Goal: Task Accomplishment & Management: Use online tool/utility

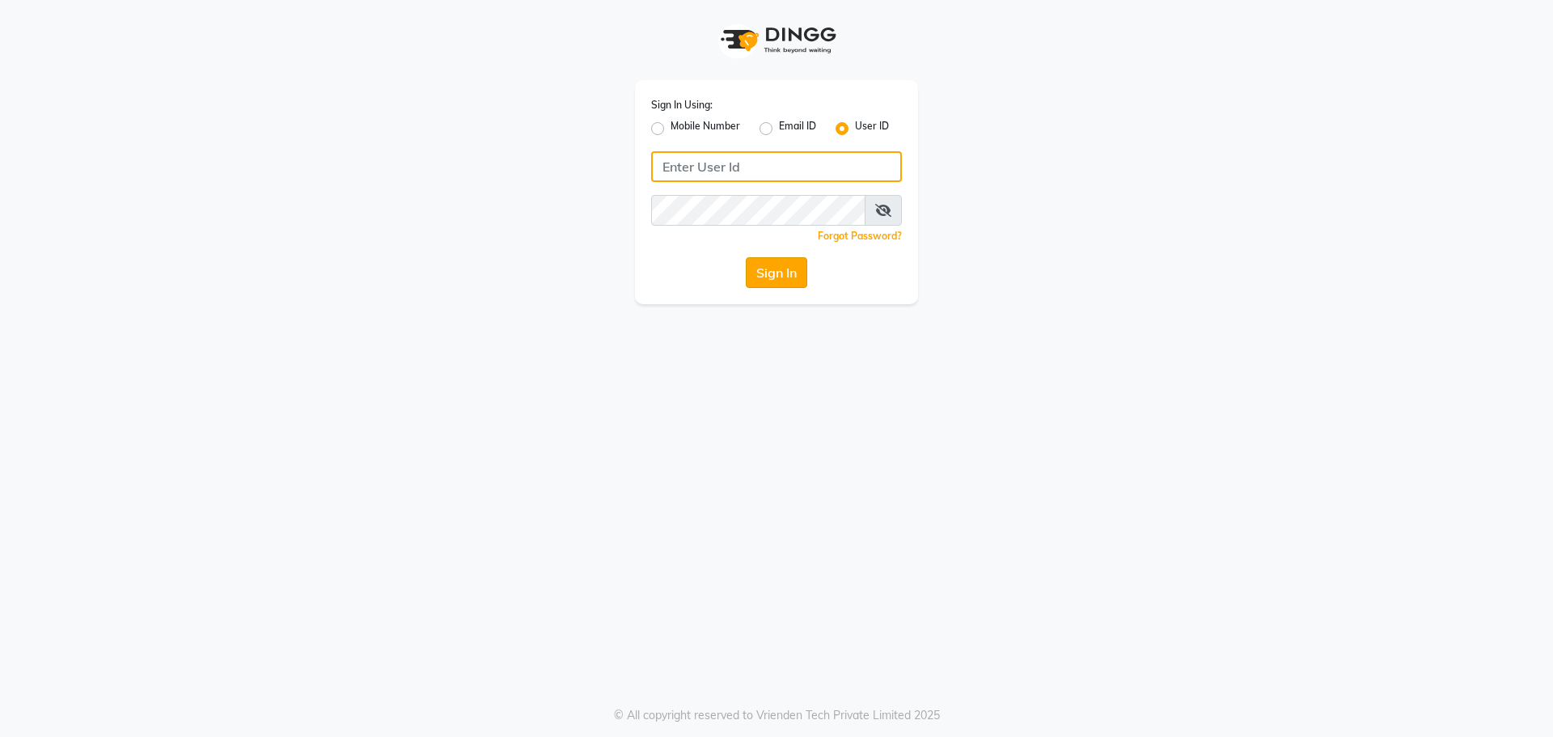
type input "kajol123"
click at [776, 284] on button "Sign In" at bounding box center [776, 272] width 61 height 31
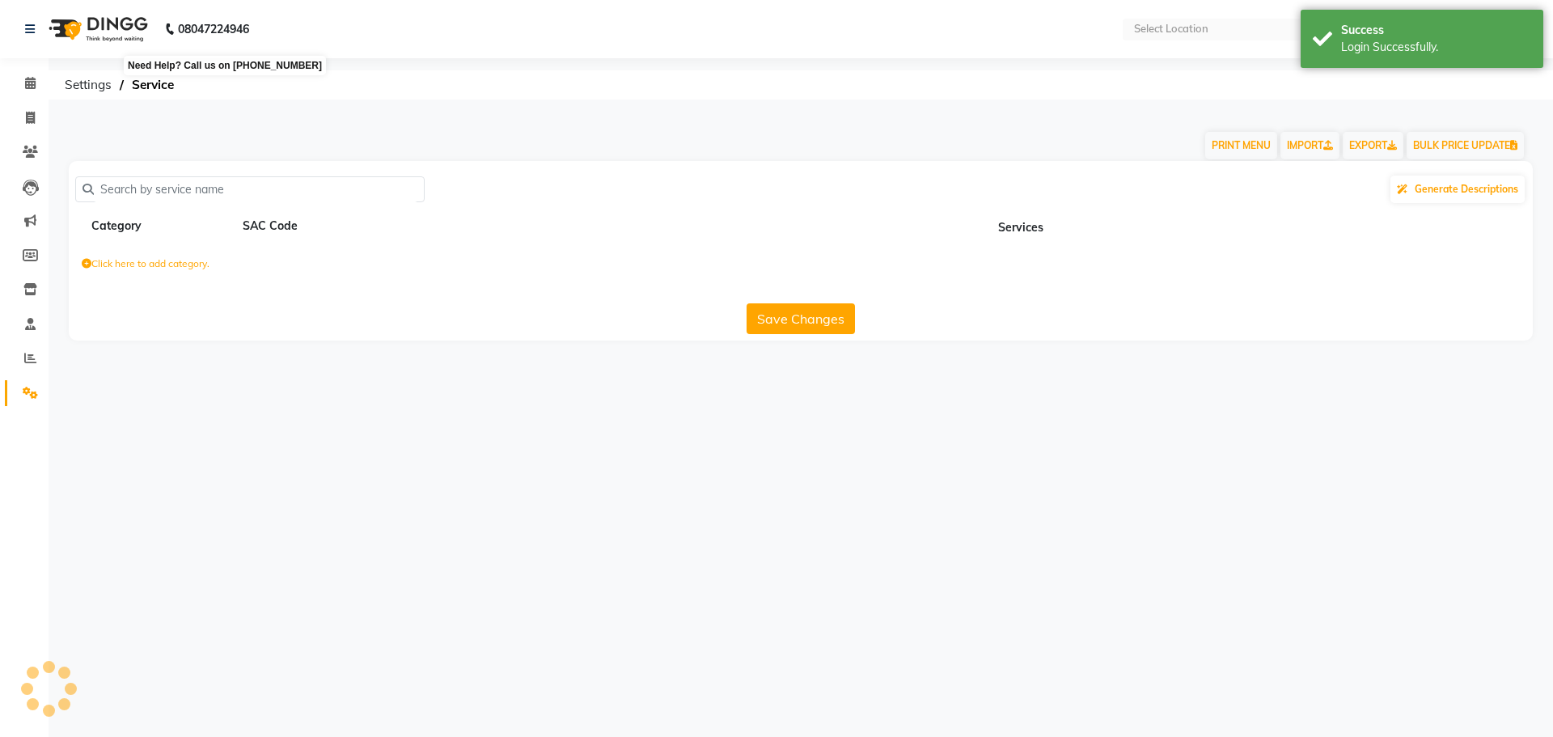
select select "en"
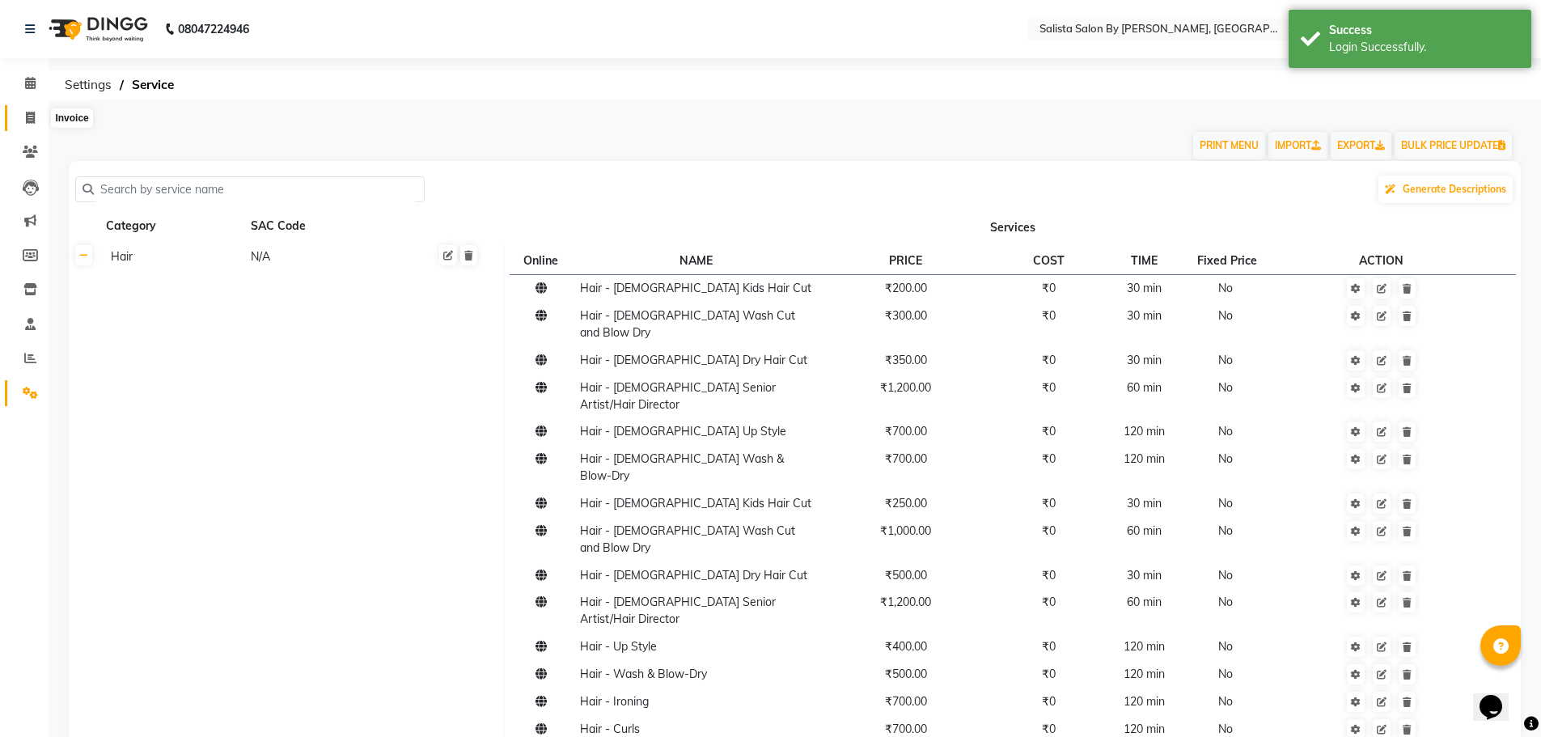
click at [40, 116] on span at bounding box center [30, 118] width 28 height 19
select select "service"
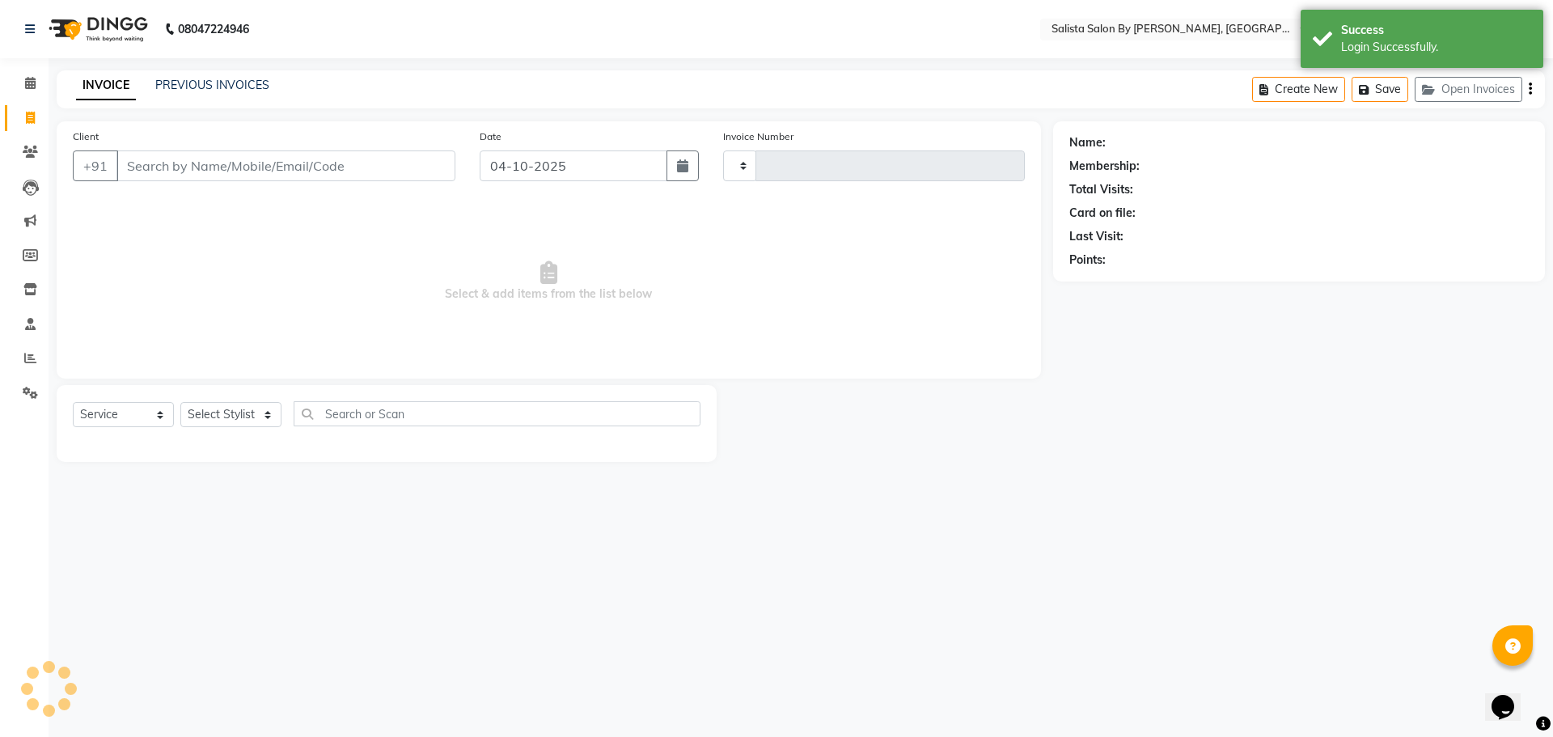
type input "1026"
select select "6878"
click at [155, 176] on input "Client" at bounding box center [285, 165] width 339 height 31
drag, startPoint x: 734, startPoint y: 676, endPoint x: 838, endPoint y: 748, distance: 126.8
click at [838, 736] on html "08047224946 Select Location × Salista Salon By [PERSON_NAME], Club O7 Road [PER…" at bounding box center [776, 368] width 1553 height 737
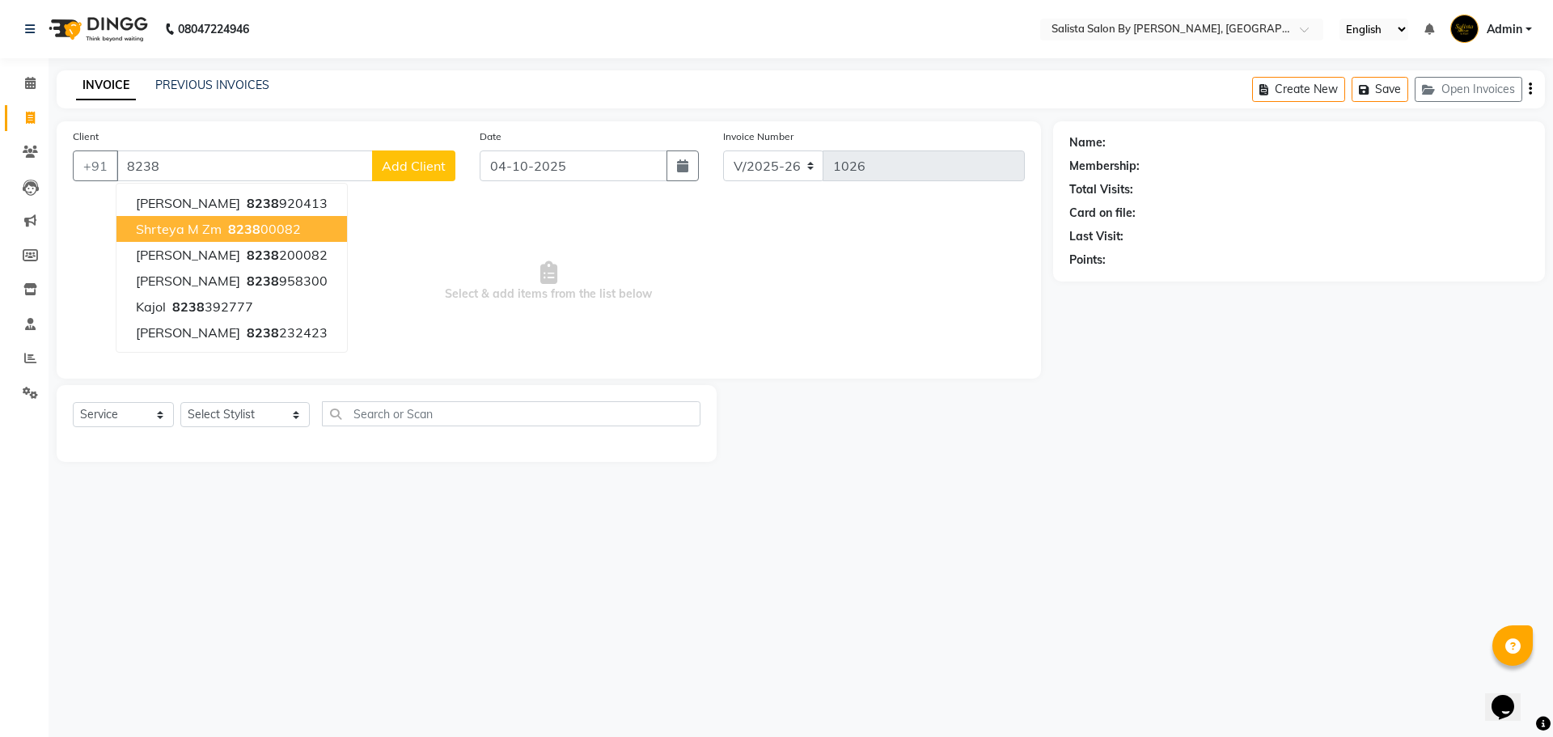
click at [265, 230] on ngb-highlight "8238 00082" at bounding box center [263, 229] width 76 height 16
type input "823800082"
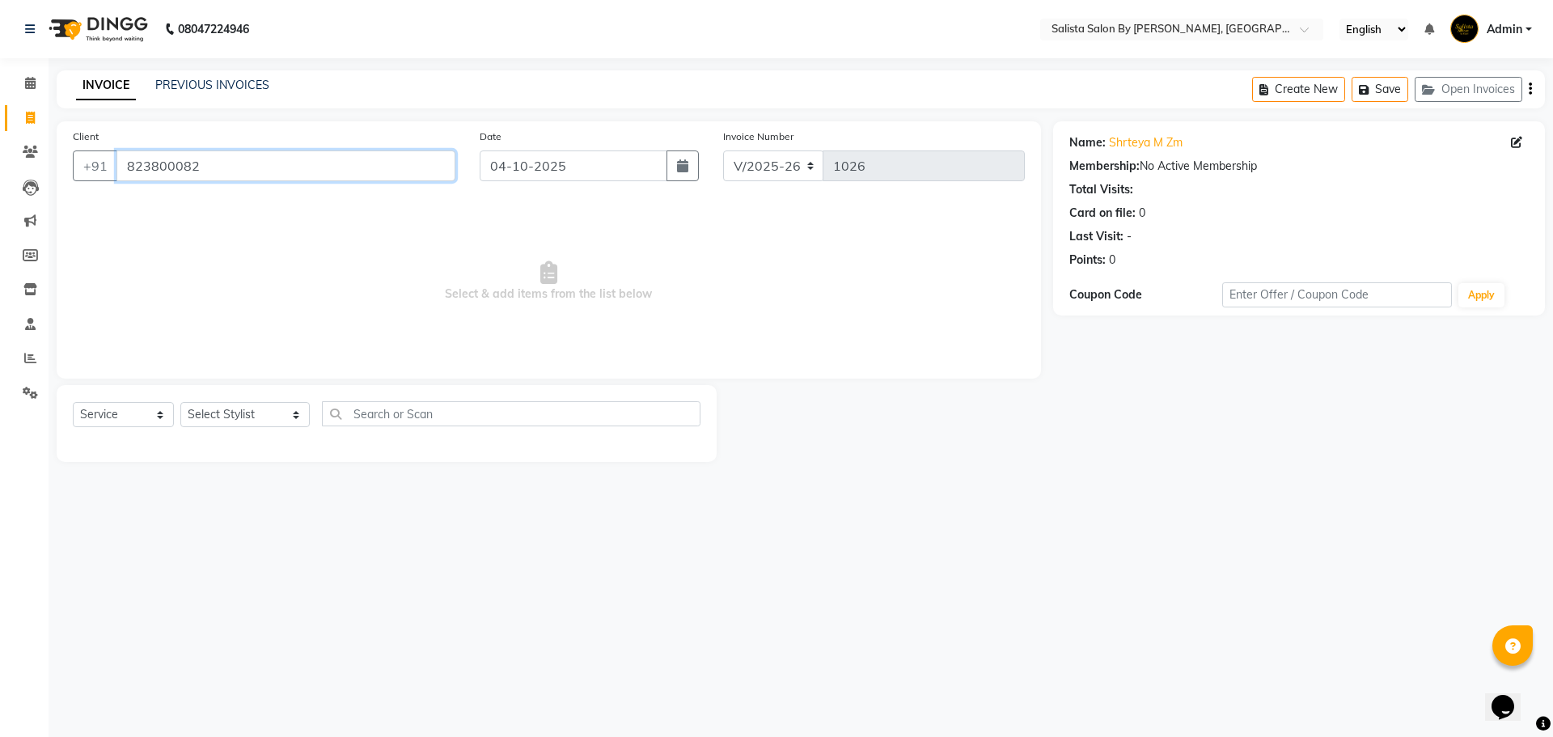
click at [227, 166] on input "823800082" at bounding box center [285, 165] width 339 height 31
click at [27, 112] on icon at bounding box center [30, 118] width 9 height 12
select select "service"
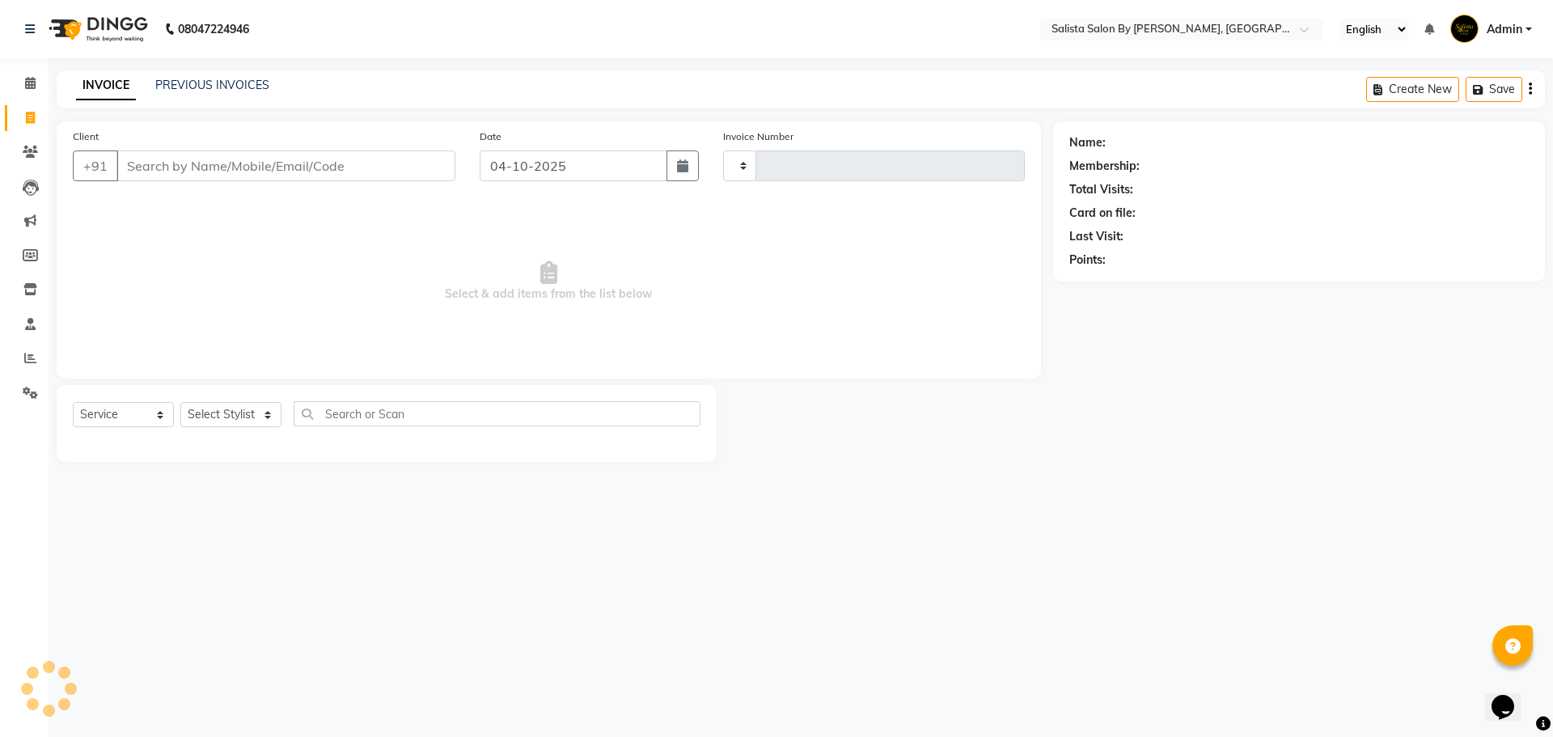
type input "1026"
select select "6878"
click at [320, 165] on input "Client" at bounding box center [285, 165] width 339 height 31
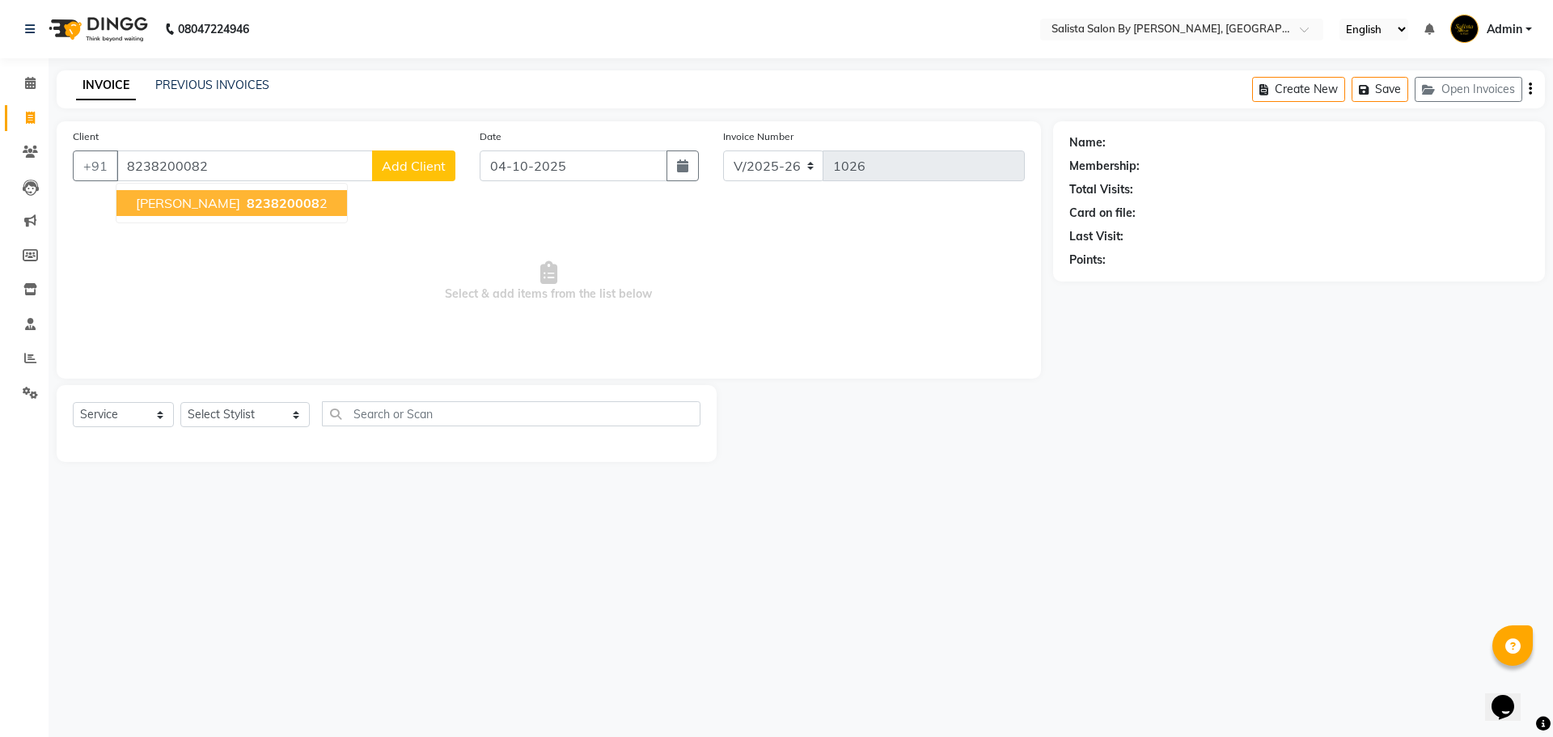
type input "8238200082"
click at [273, 201] on button "[PERSON_NAME] 823820008 2" at bounding box center [231, 203] width 231 height 26
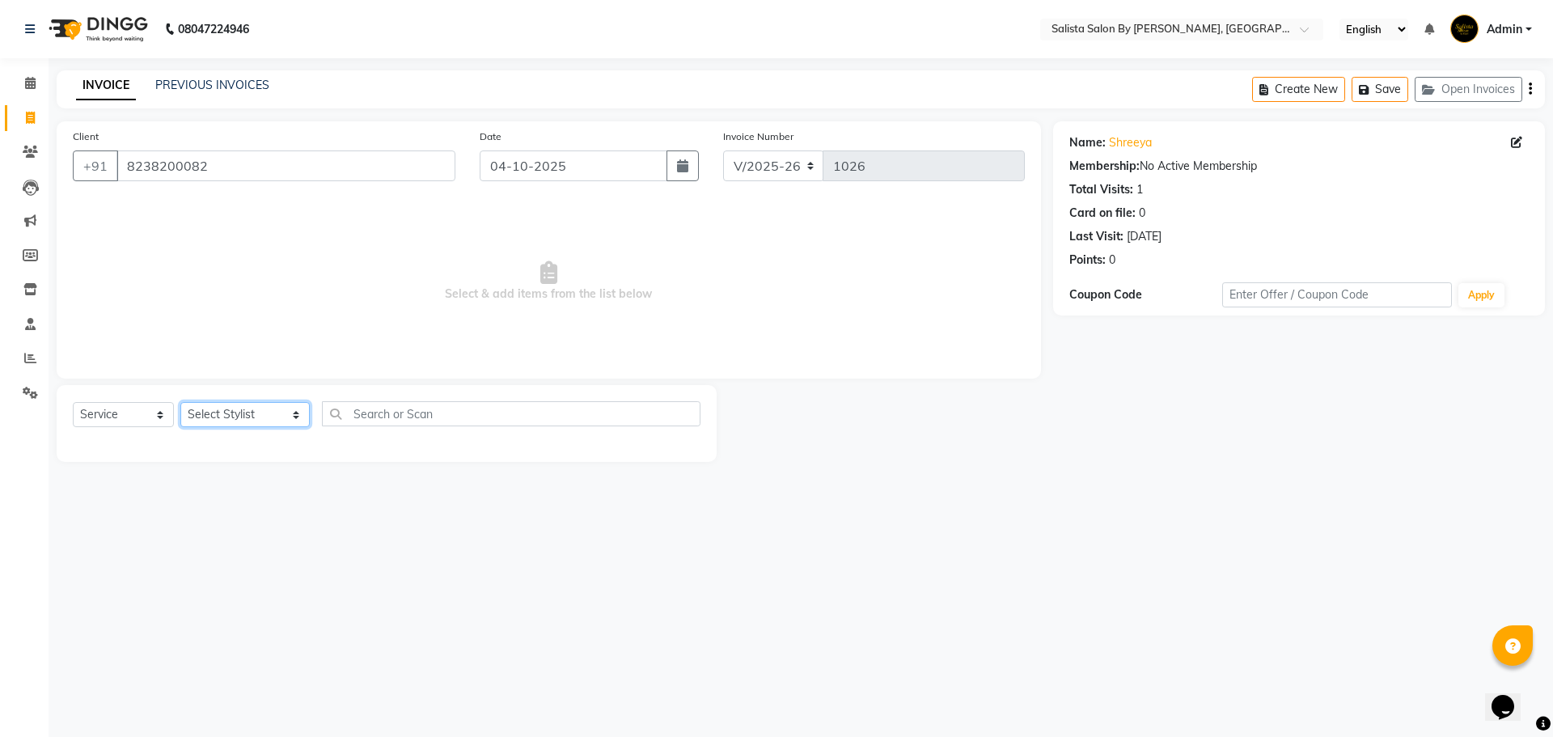
click at [269, 416] on select "Select Stylist AMIT [PERSON_NAME] kantibbai [PERSON_NAME] [PERSON_NAME] [PERSON…" at bounding box center [244, 414] width 129 height 25
select select "69301"
click at [180, 402] on select "Select Stylist AMIT [PERSON_NAME] kantibbai [PERSON_NAME] [PERSON_NAME] [PERSON…" at bounding box center [244, 414] width 129 height 25
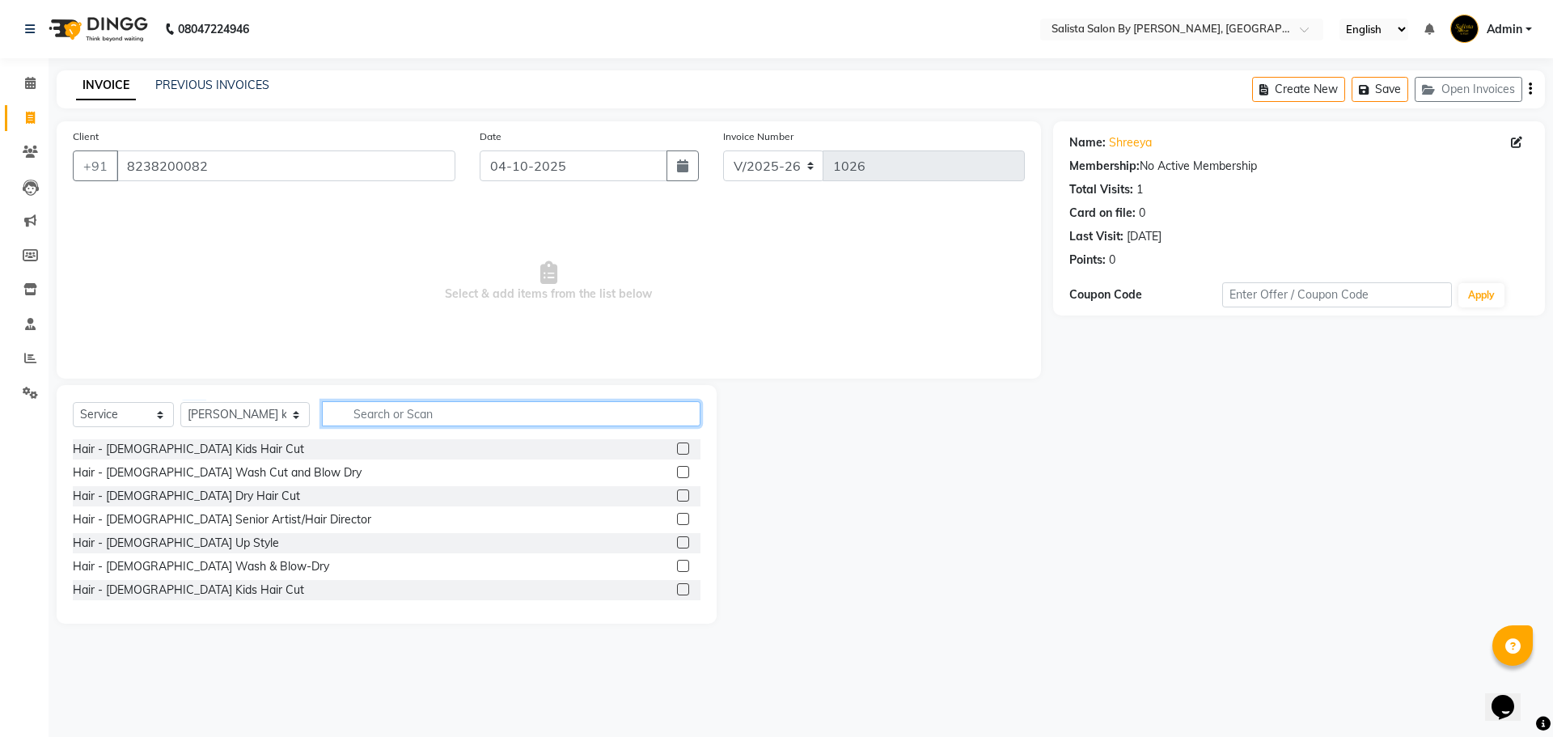
click at [345, 414] on input "text" at bounding box center [511, 413] width 379 height 25
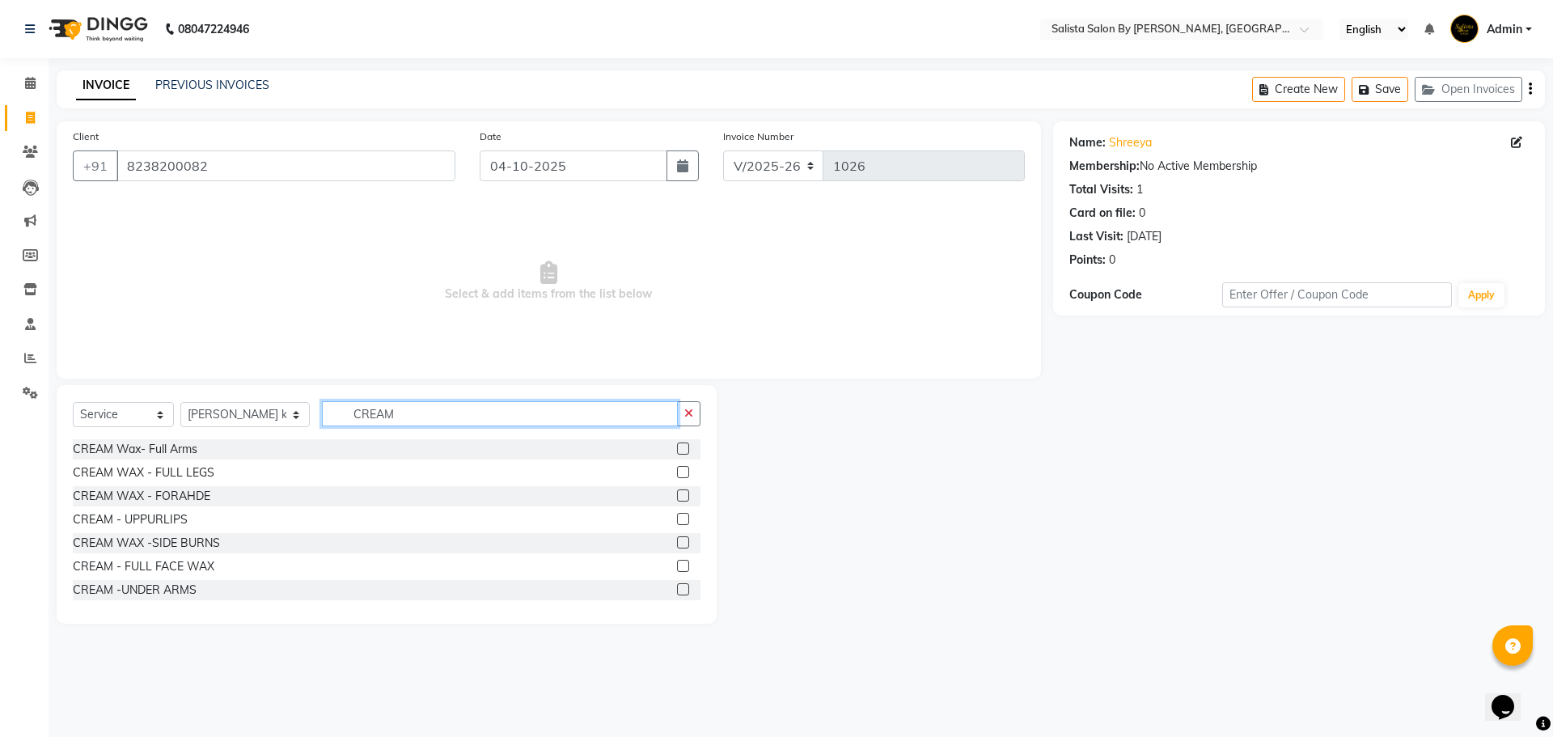
type input "CREAM"
click at [677, 449] on label at bounding box center [683, 448] width 12 height 12
click at [677, 449] on input "checkbox" at bounding box center [682, 449] width 11 height 11
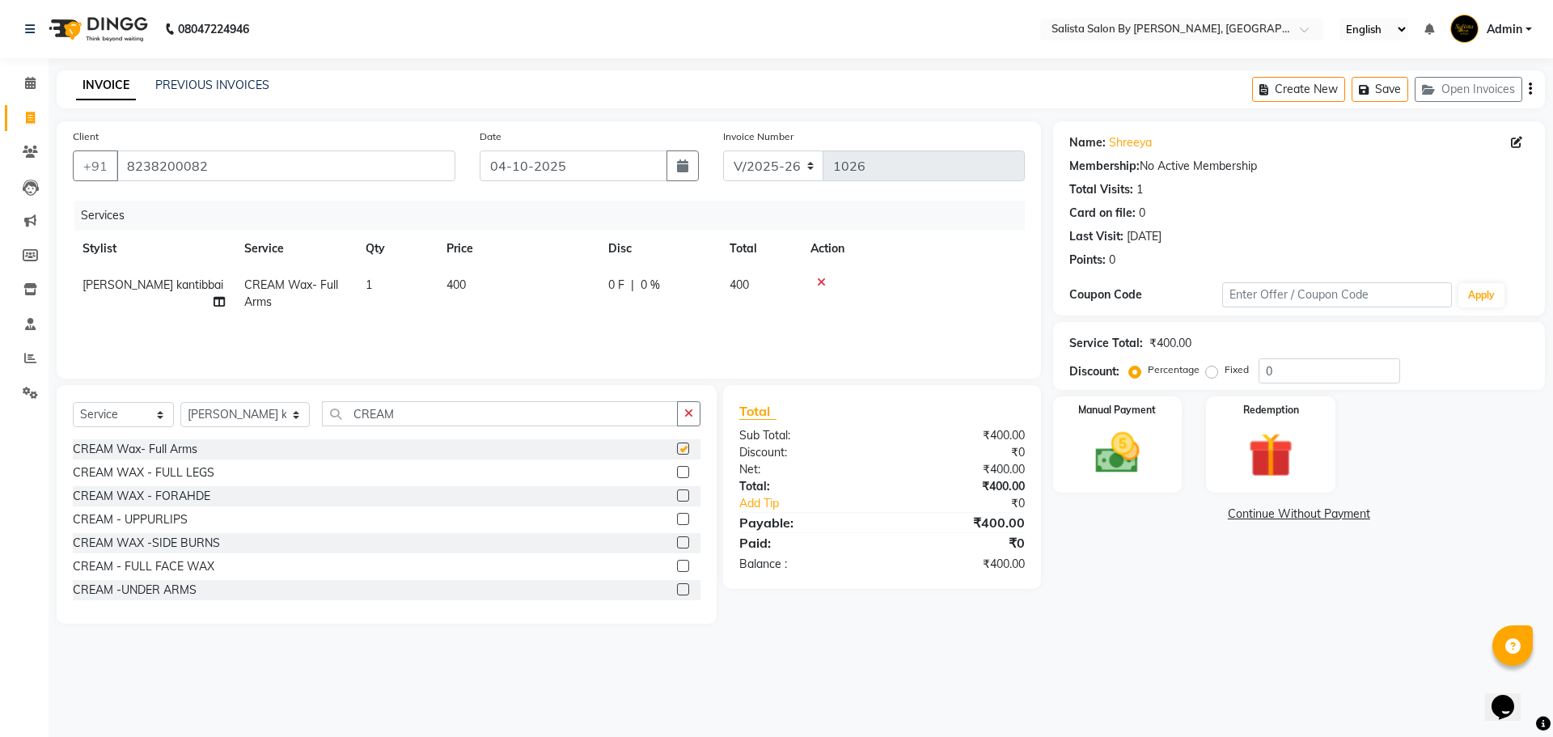
checkbox input "false"
click at [264, 412] on select "Select Stylist AMIT [PERSON_NAME] kantibbai [PERSON_NAME] [PERSON_NAME] [PERSON…" at bounding box center [244, 414] width 129 height 25
select select "53758"
click at [180, 402] on select "Select Stylist AMIT [PERSON_NAME] kantibbai [PERSON_NAME] [PERSON_NAME] [PERSON…" at bounding box center [244, 414] width 129 height 25
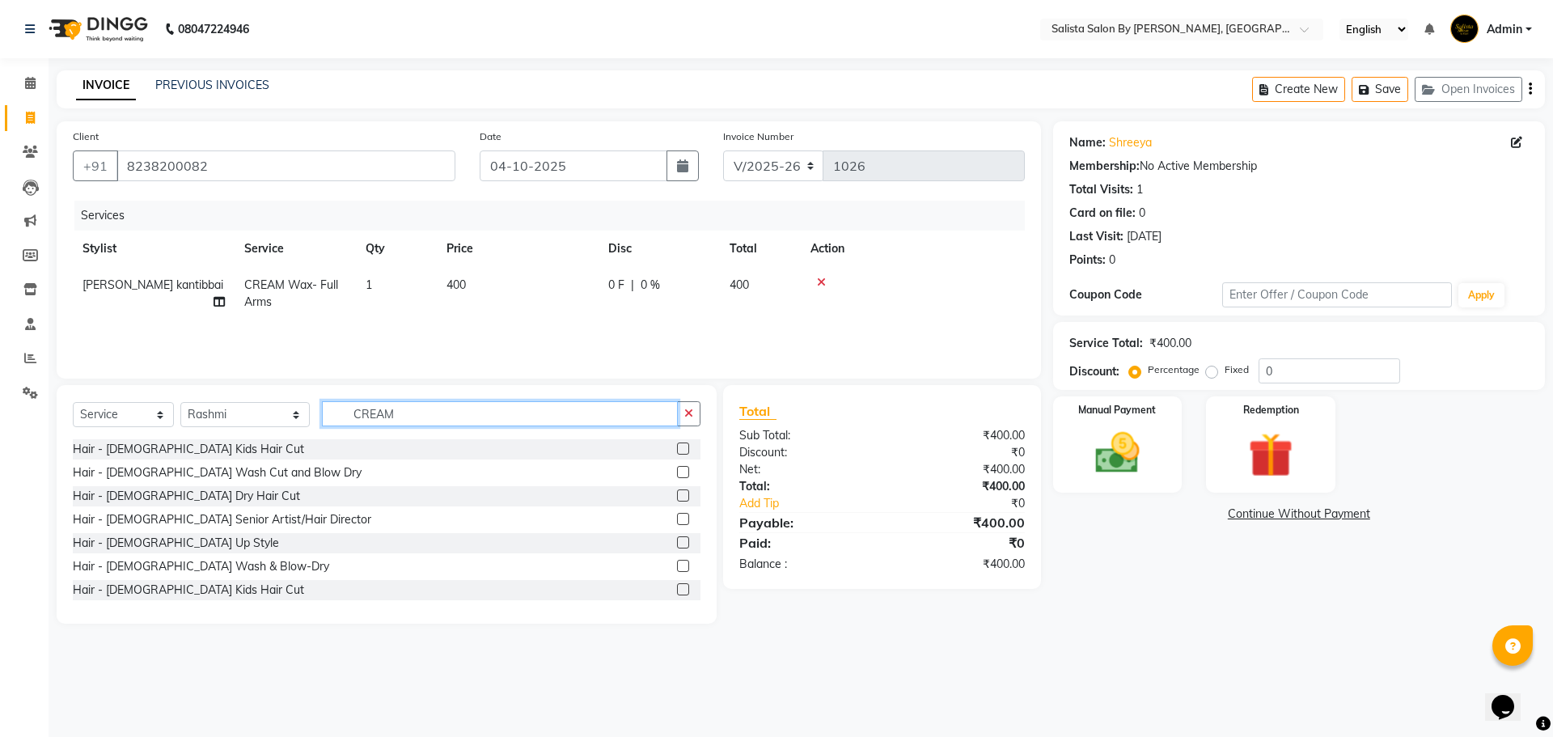
click at [375, 417] on input "CREAM" at bounding box center [500, 413] width 356 height 25
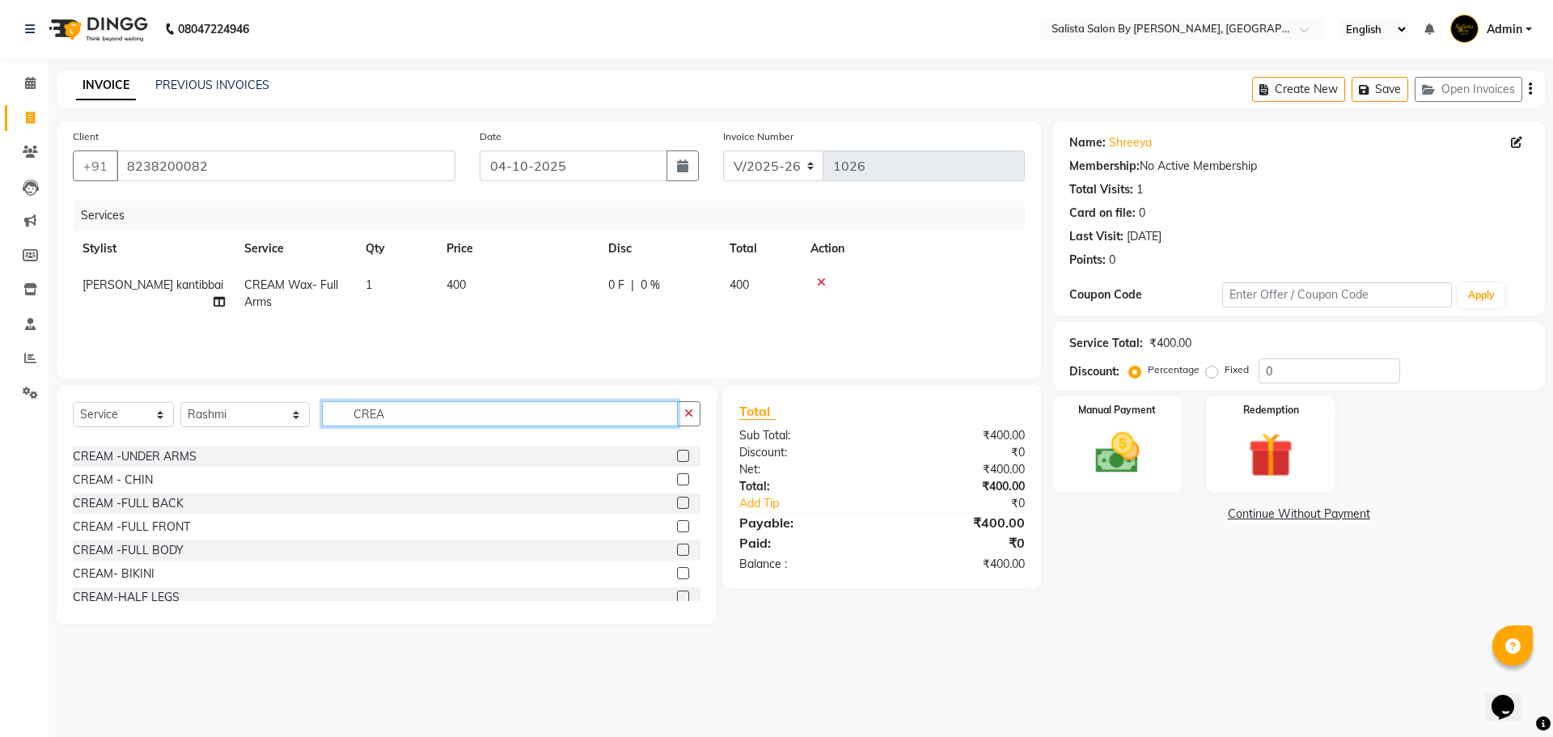
scroll to position [162, 0]
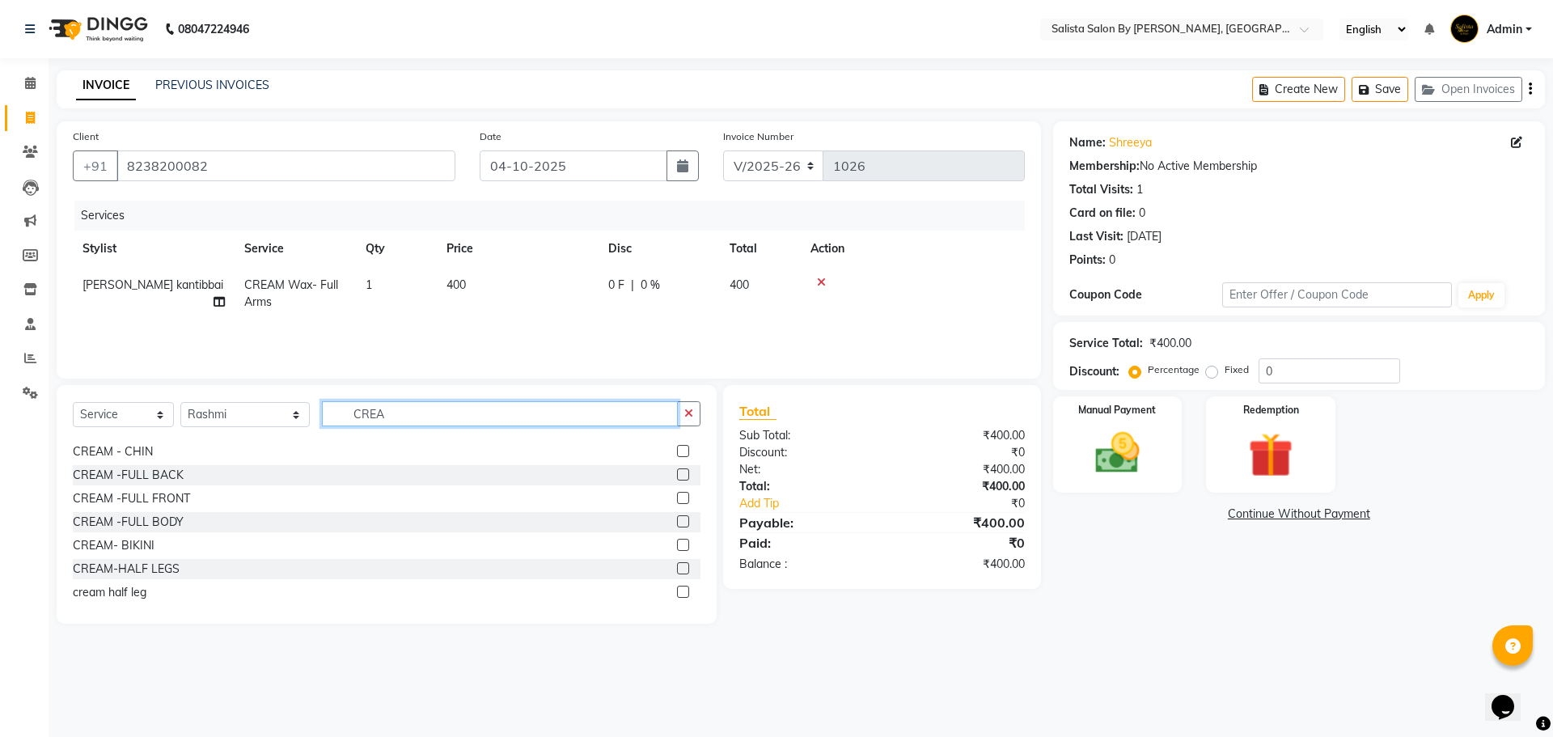
type input "CREA"
click at [677, 566] on label at bounding box center [683, 568] width 12 height 12
click at [677, 566] on input "checkbox" at bounding box center [682, 569] width 11 height 11
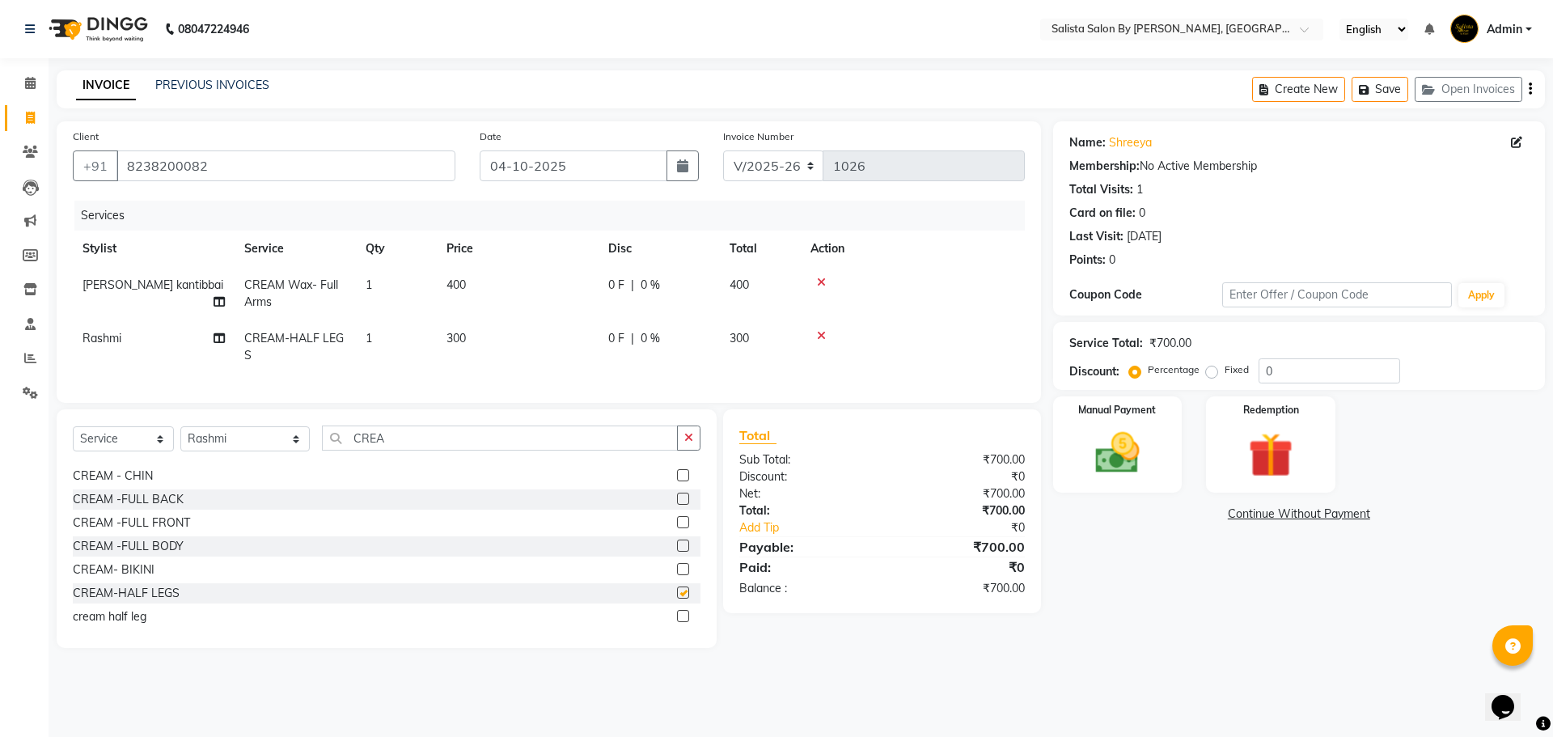
checkbox input "false"
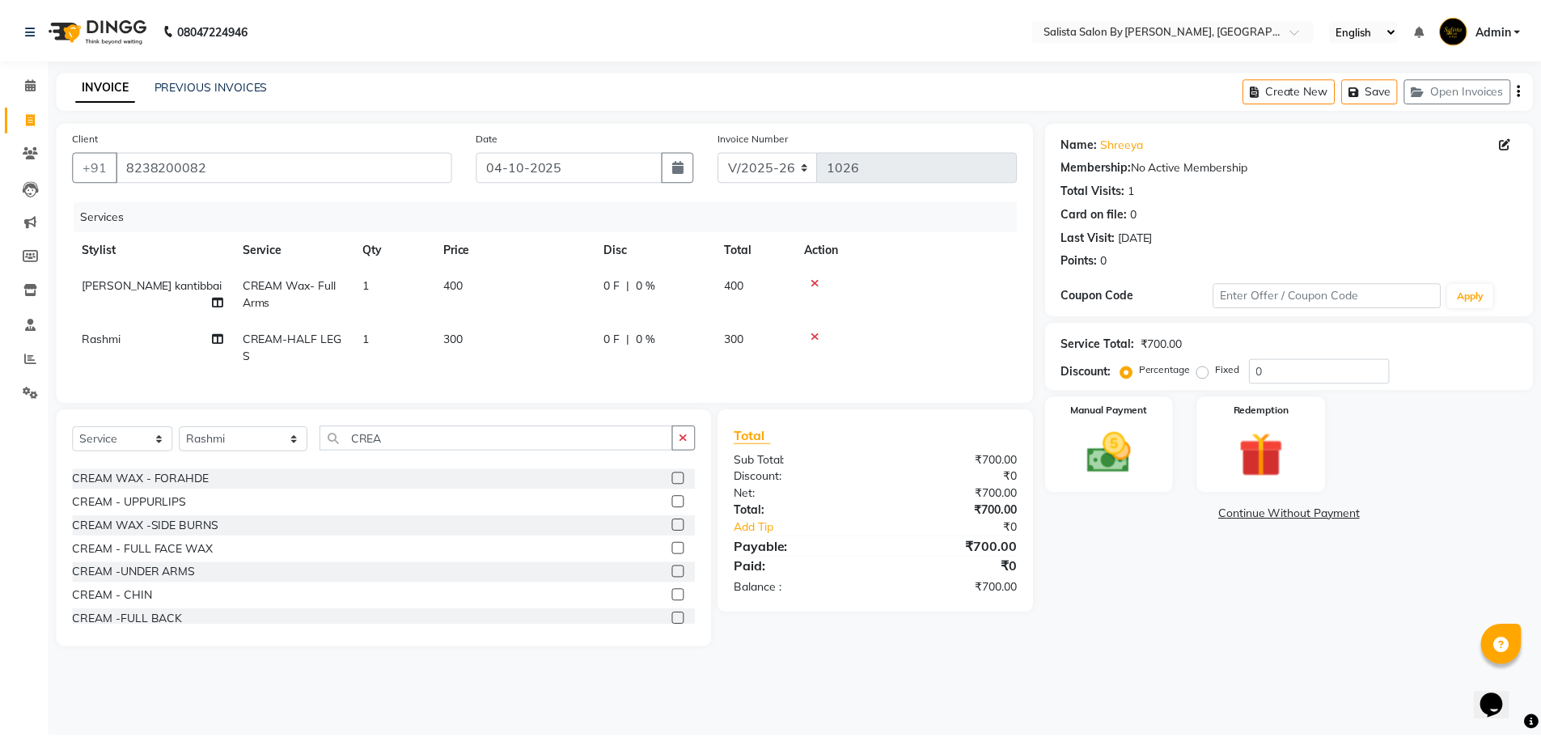
scroll to position [81, 0]
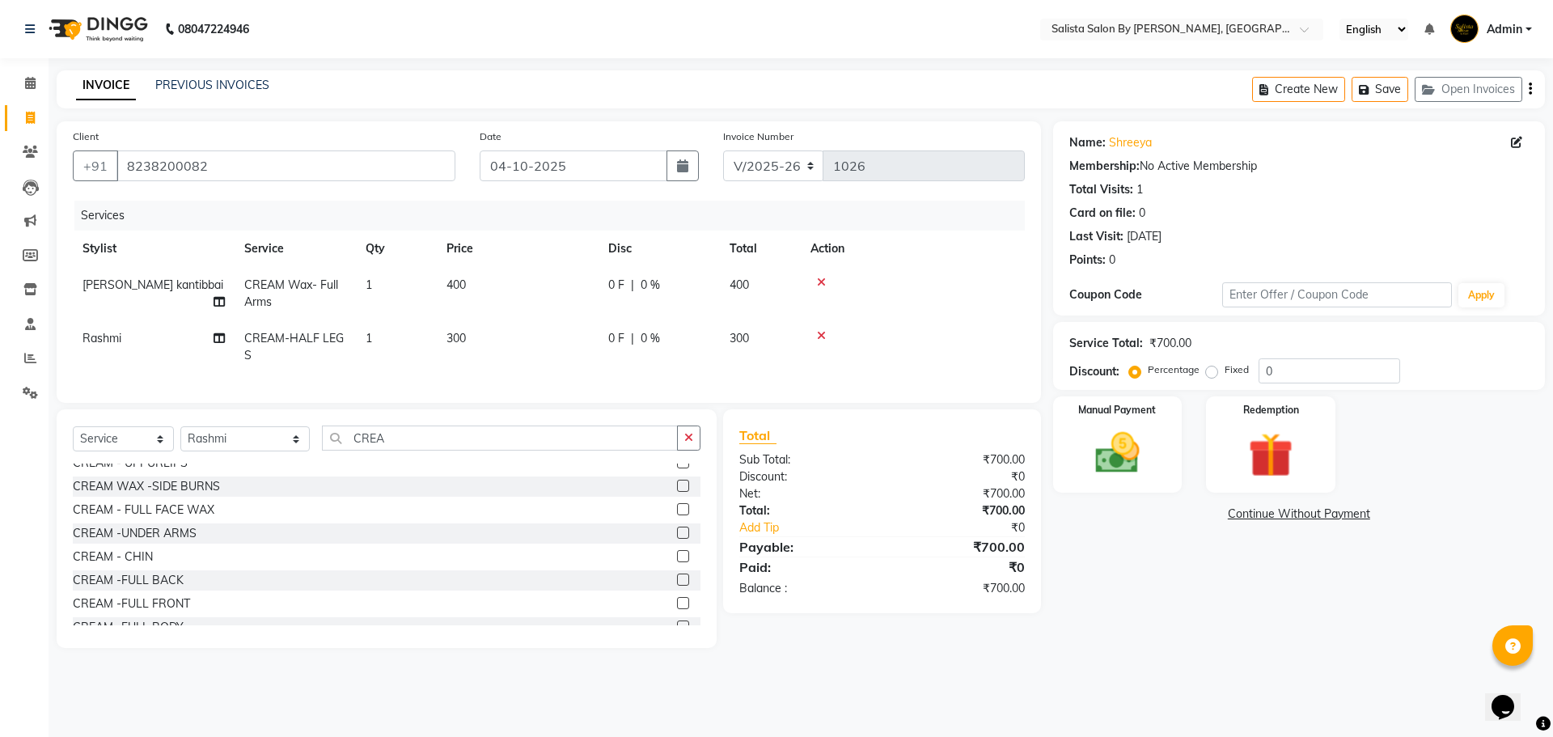
click at [677, 539] on label at bounding box center [683, 533] width 12 height 12
click at [677, 539] on input "checkbox" at bounding box center [682, 533] width 11 height 11
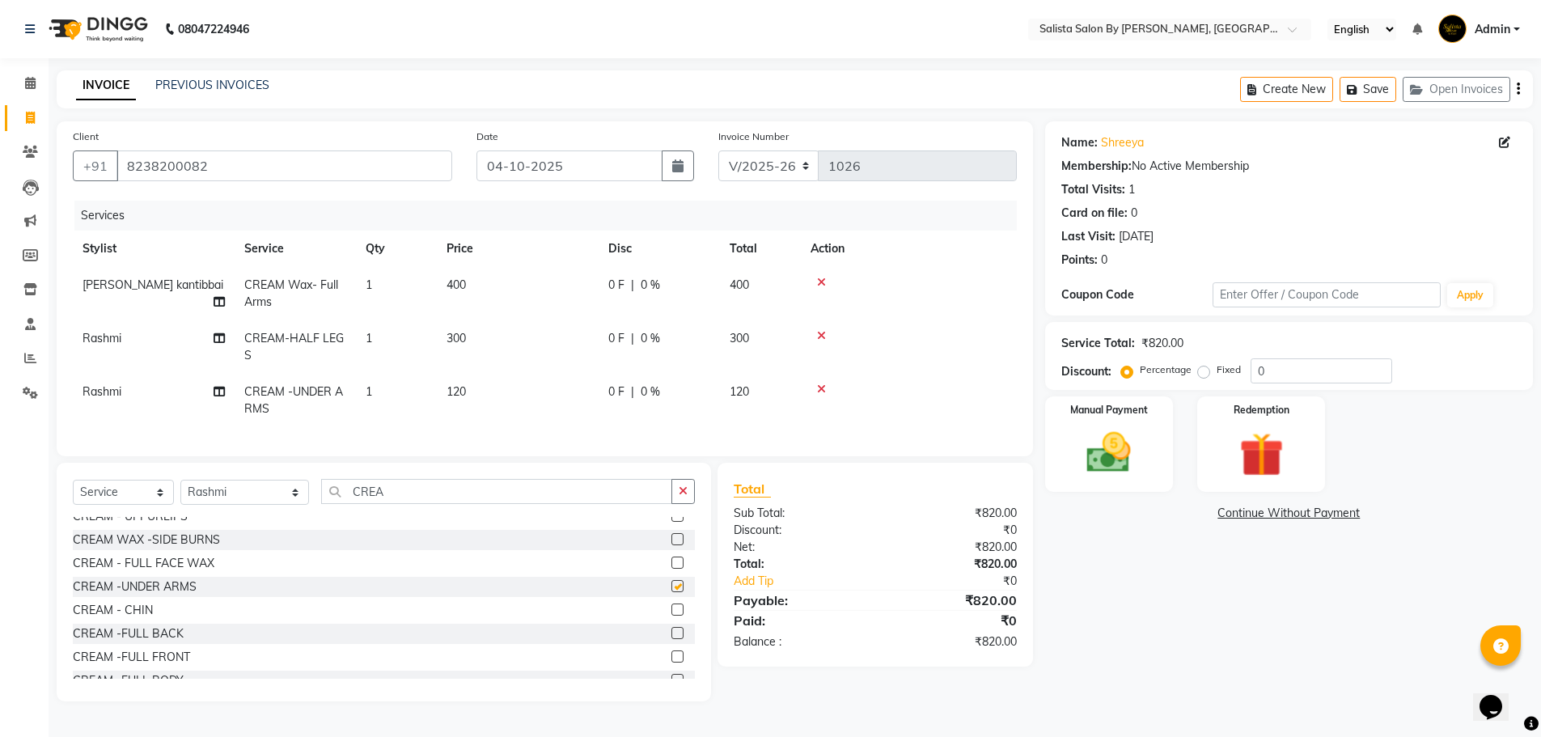
checkbox input "false"
click at [268, 504] on select "Select Stylist AMIT [PERSON_NAME] kantibbai [PERSON_NAME] [PERSON_NAME] [PERSON…" at bounding box center [244, 492] width 129 height 25
select select "69301"
click at [180, 492] on select "Select Stylist AMIT [PERSON_NAME] kantibbai [PERSON_NAME] [PERSON_NAME] [PERSON…" at bounding box center [244, 492] width 129 height 25
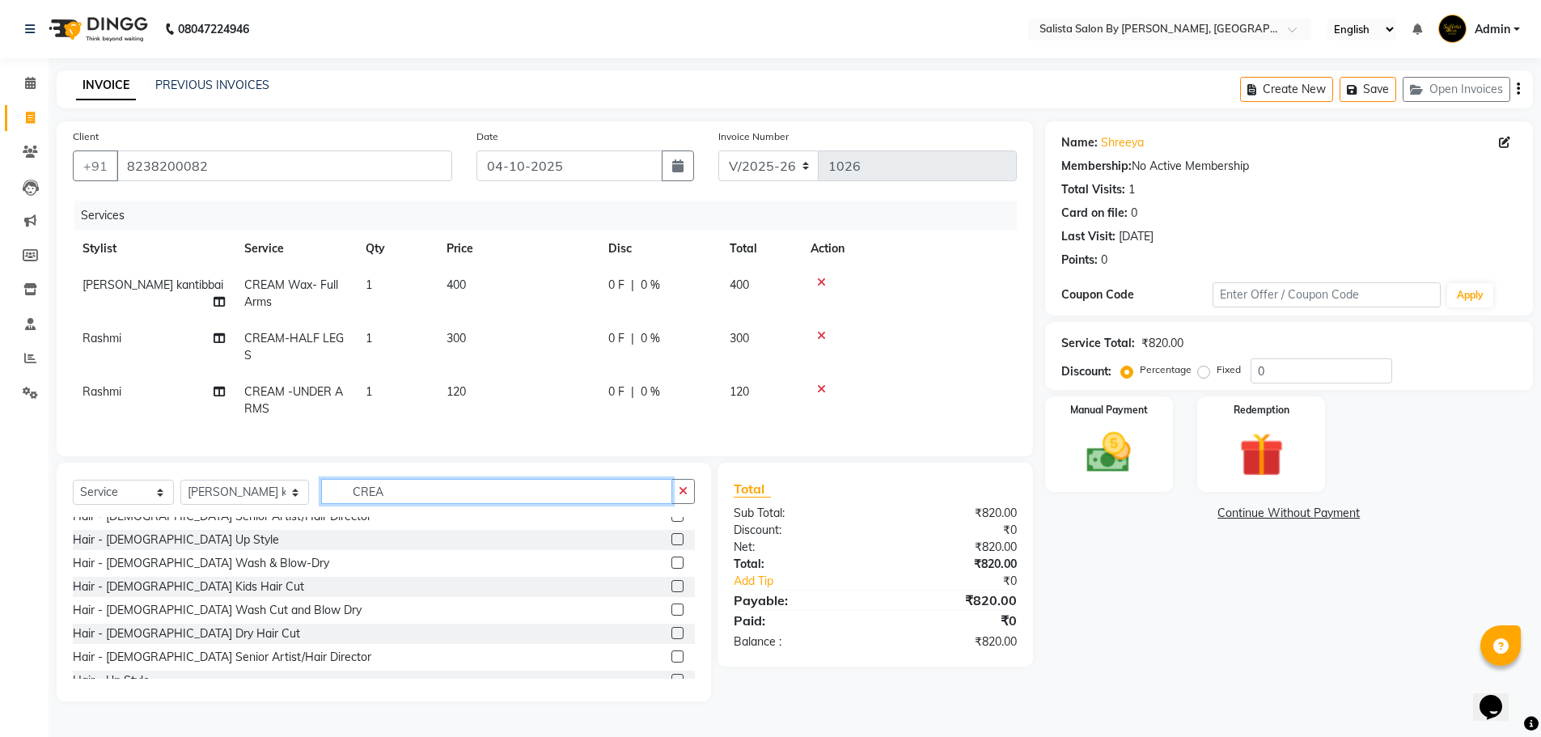
click at [366, 504] on input "CREA" at bounding box center [496, 491] width 351 height 25
type input "C"
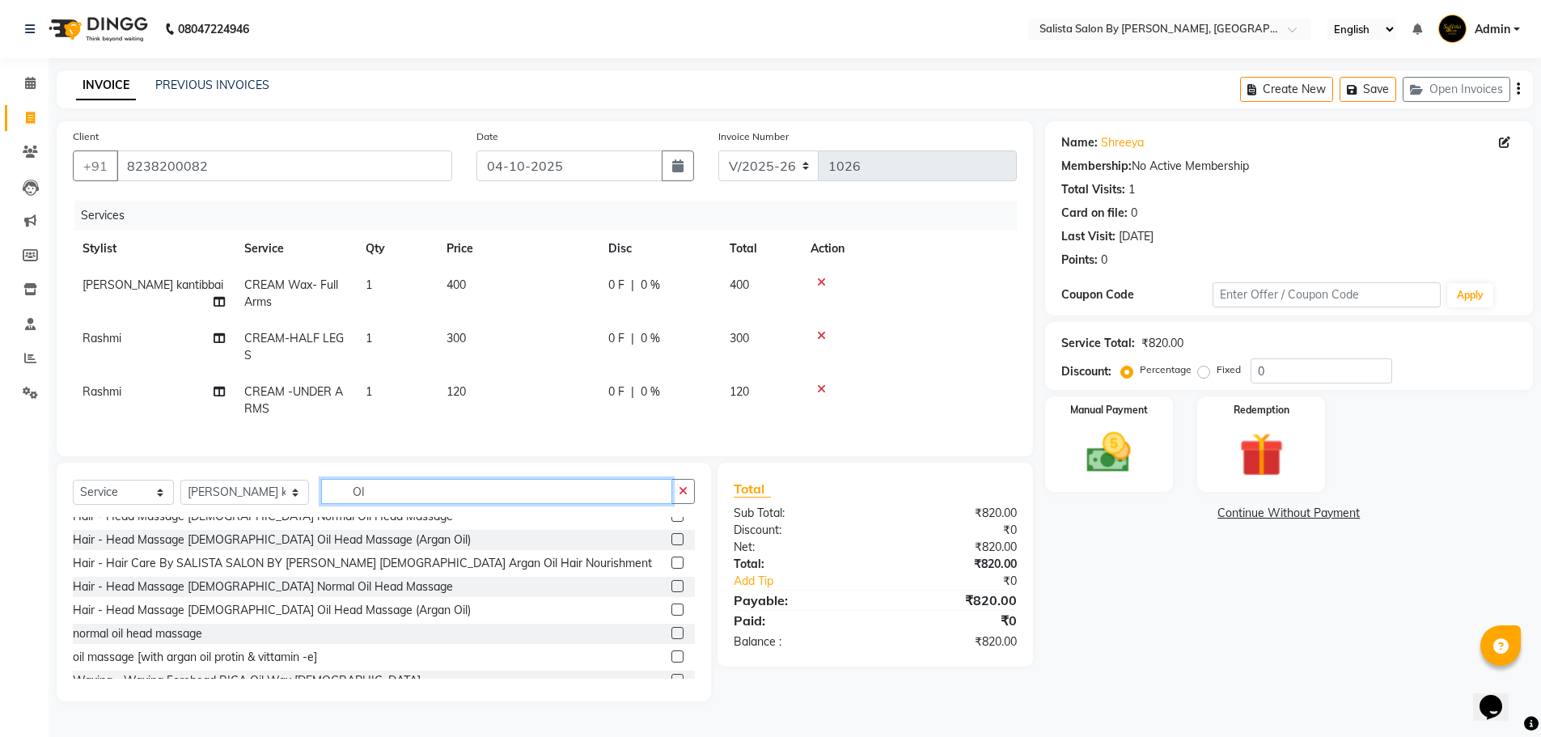
scroll to position [0, 0]
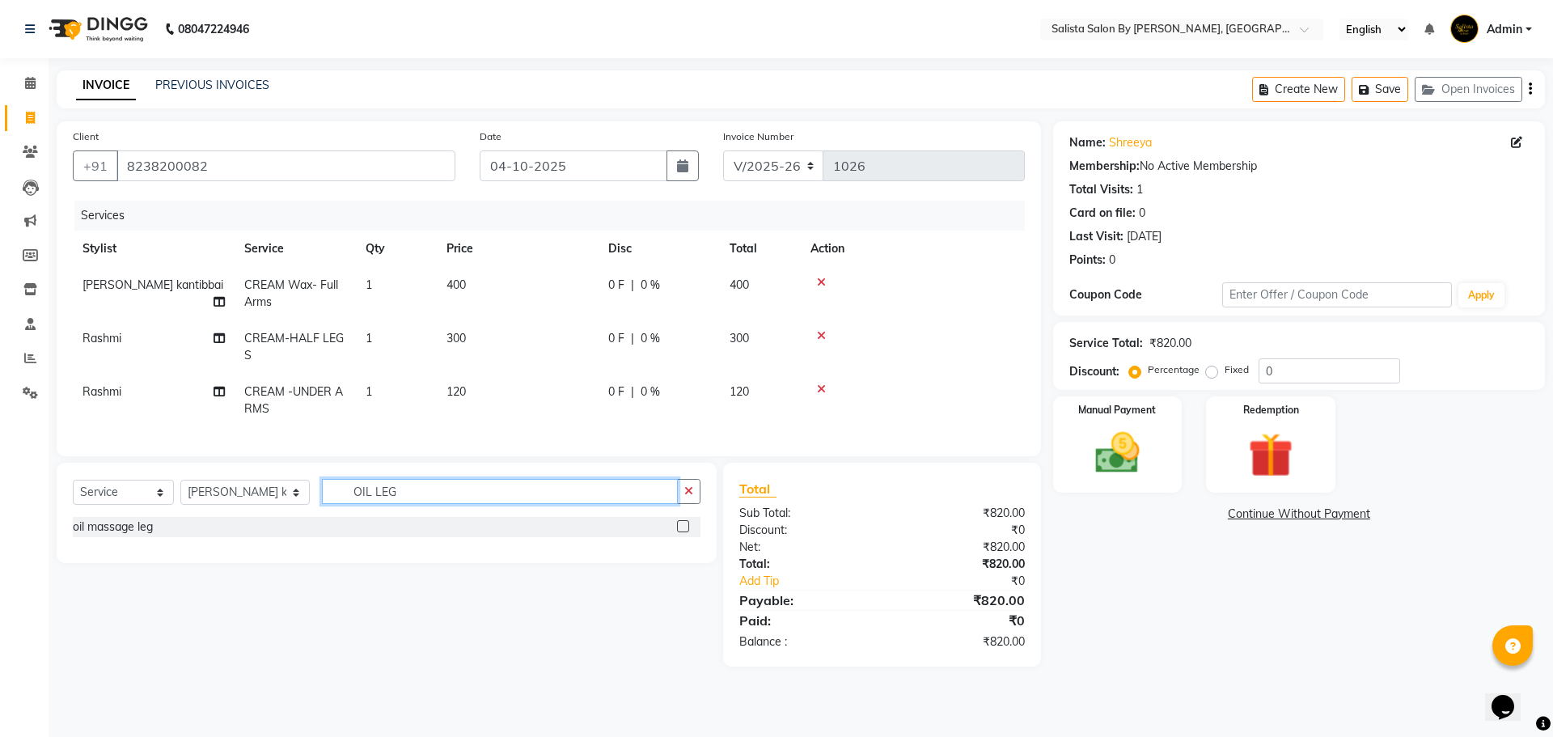
type input "OIL LEG"
click at [680, 532] on label at bounding box center [683, 526] width 12 height 12
click at [680, 532] on input "checkbox" at bounding box center [682, 527] width 11 height 11
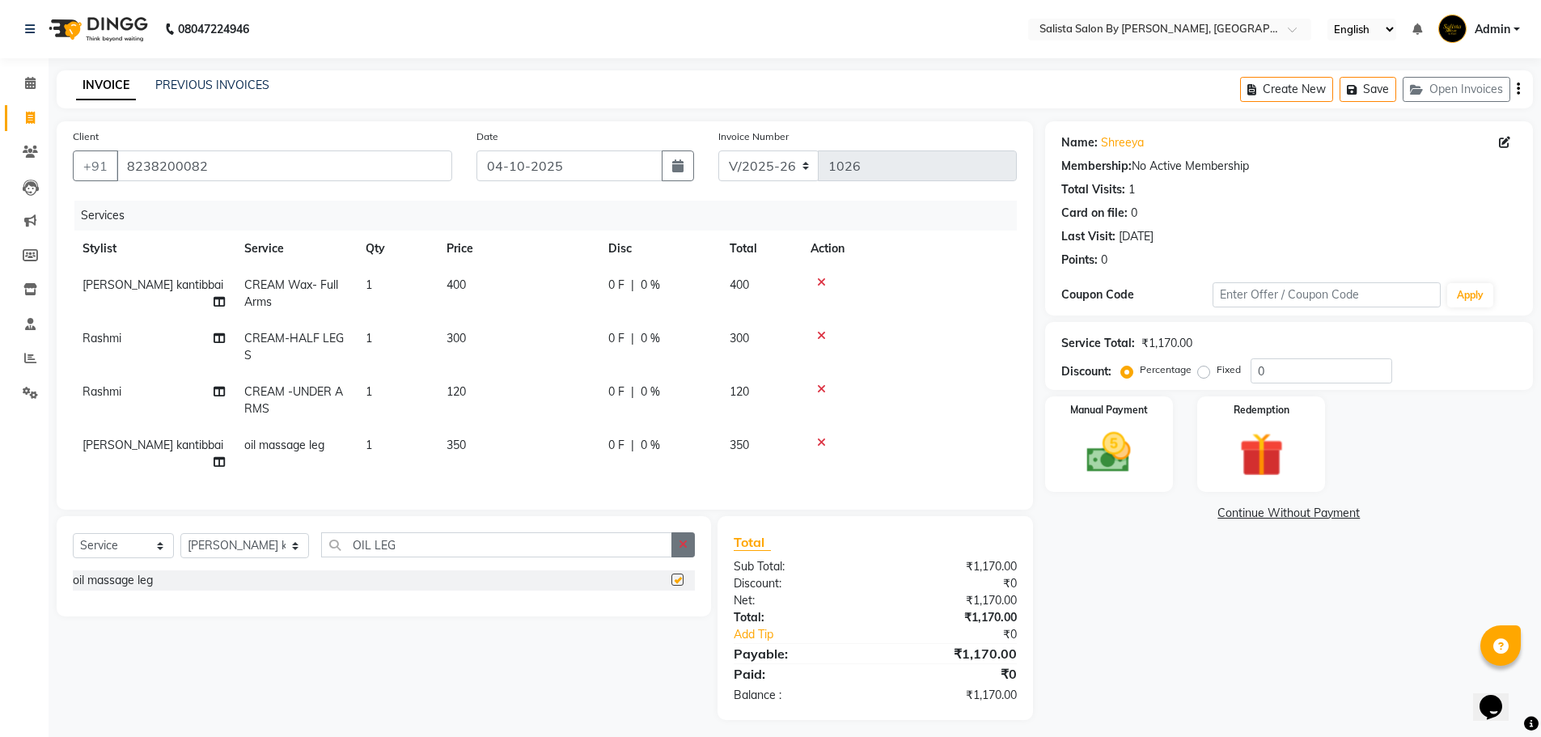
checkbox input "false"
click at [455, 444] on span "350" at bounding box center [456, 445] width 19 height 15
select select "69301"
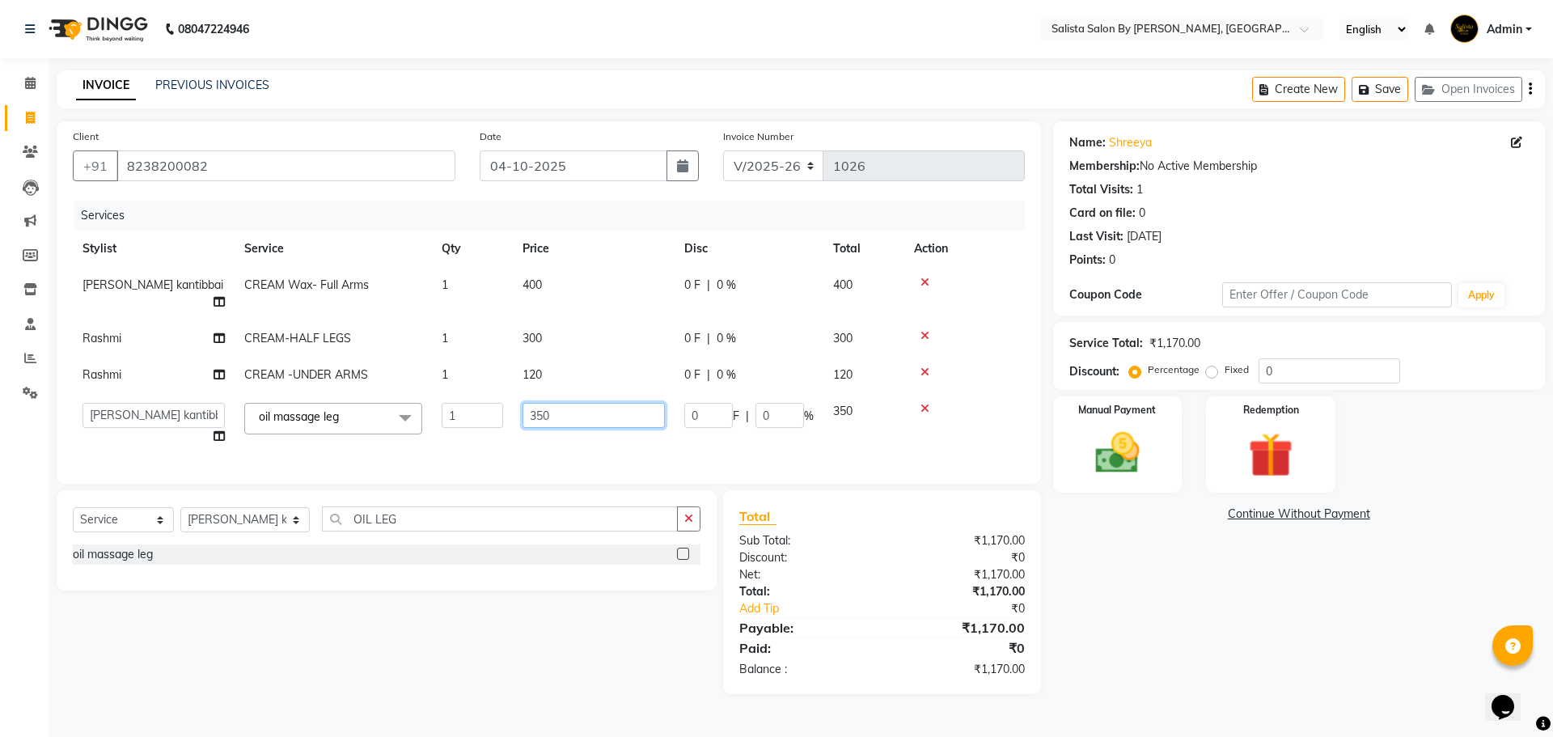
click at [557, 403] on input "350" at bounding box center [594, 415] width 142 height 25
type input "3"
type input "400"
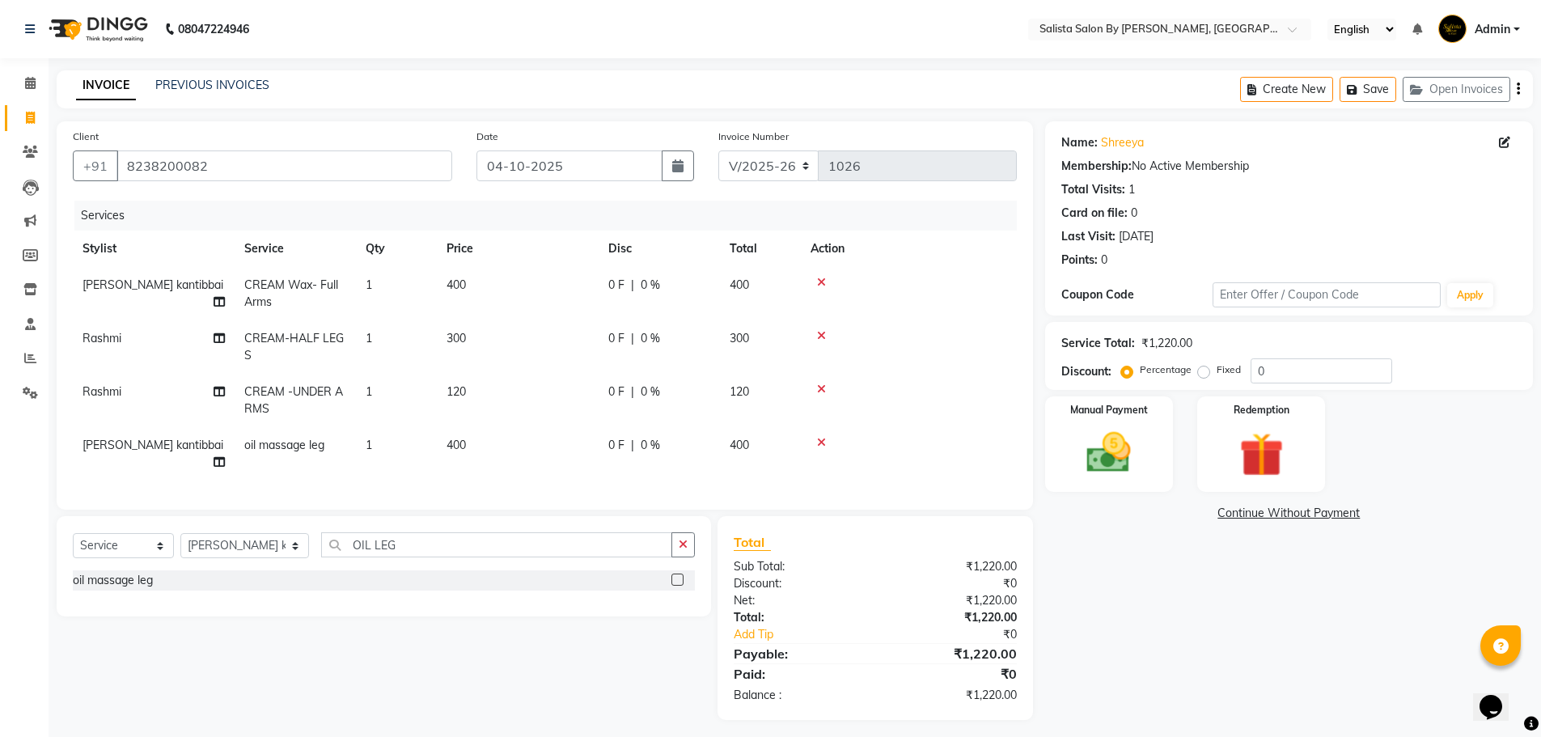
click at [693, 425] on tbody "[PERSON_NAME] kantibbai CREAM Wax- Full Arms 1 400 0 F | 0 % 400 Rashmi CREAM-H…" at bounding box center [545, 374] width 944 height 214
click at [268, 542] on select "Select Stylist AMIT [PERSON_NAME] kantibbai [PERSON_NAME] [PERSON_NAME] [PERSON…" at bounding box center [244, 545] width 129 height 25
select select "59670"
click at [180, 533] on select "Select Stylist AMIT [PERSON_NAME] kantibbai [PERSON_NAME] [PERSON_NAME] [PERSON…" at bounding box center [244, 545] width 129 height 25
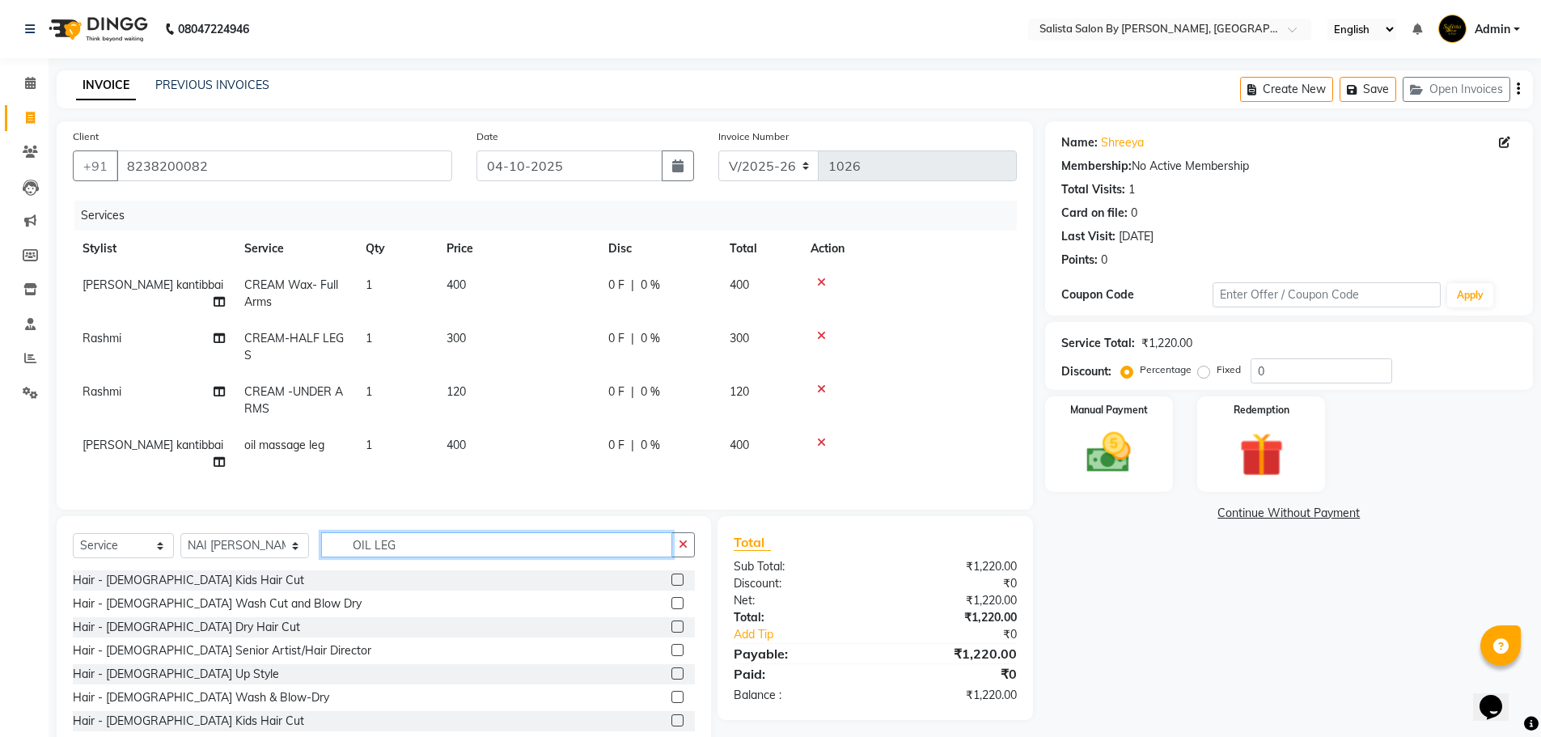
click at [387, 541] on input "OIL LEG" at bounding box center [496, 544] width 351 height 25
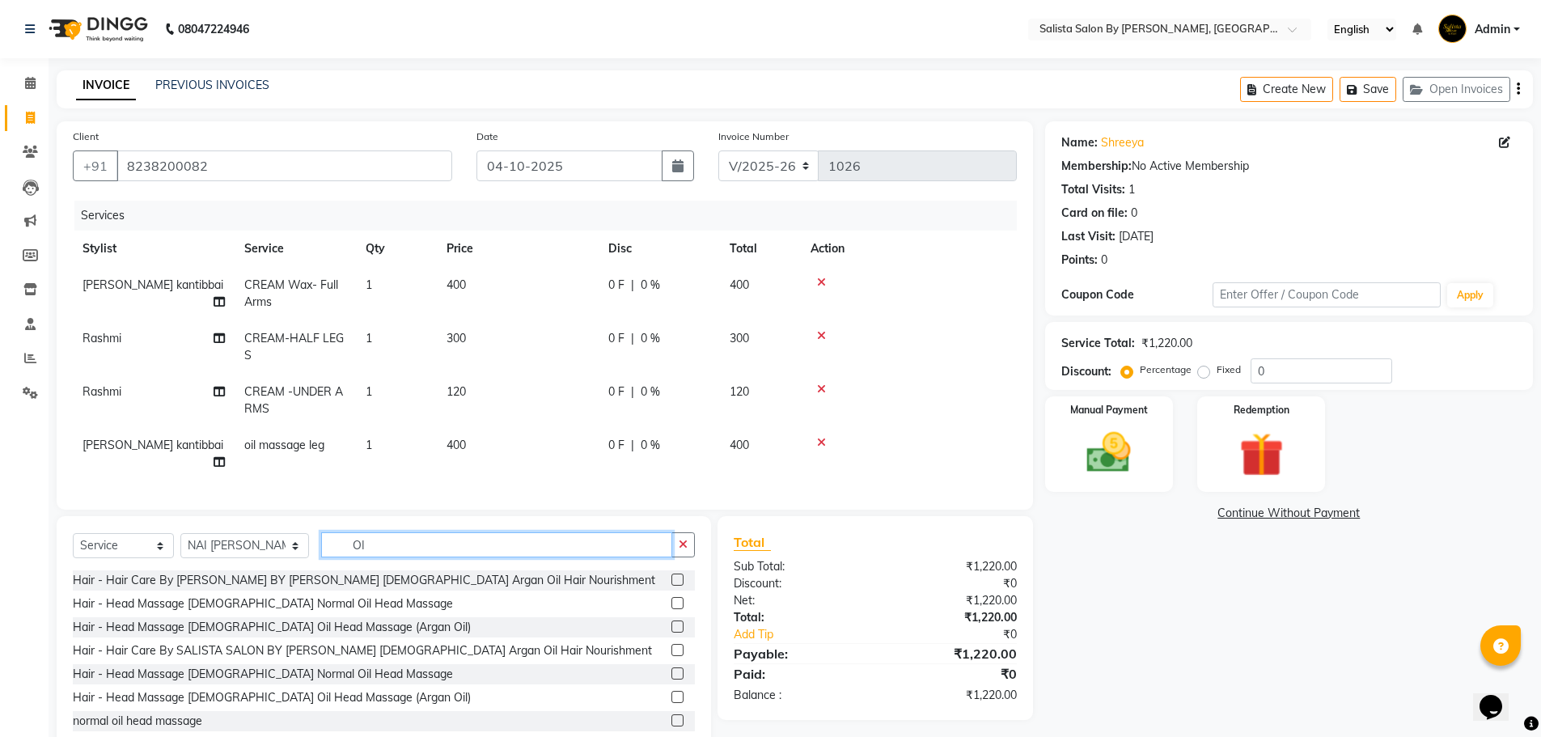
type input "O"
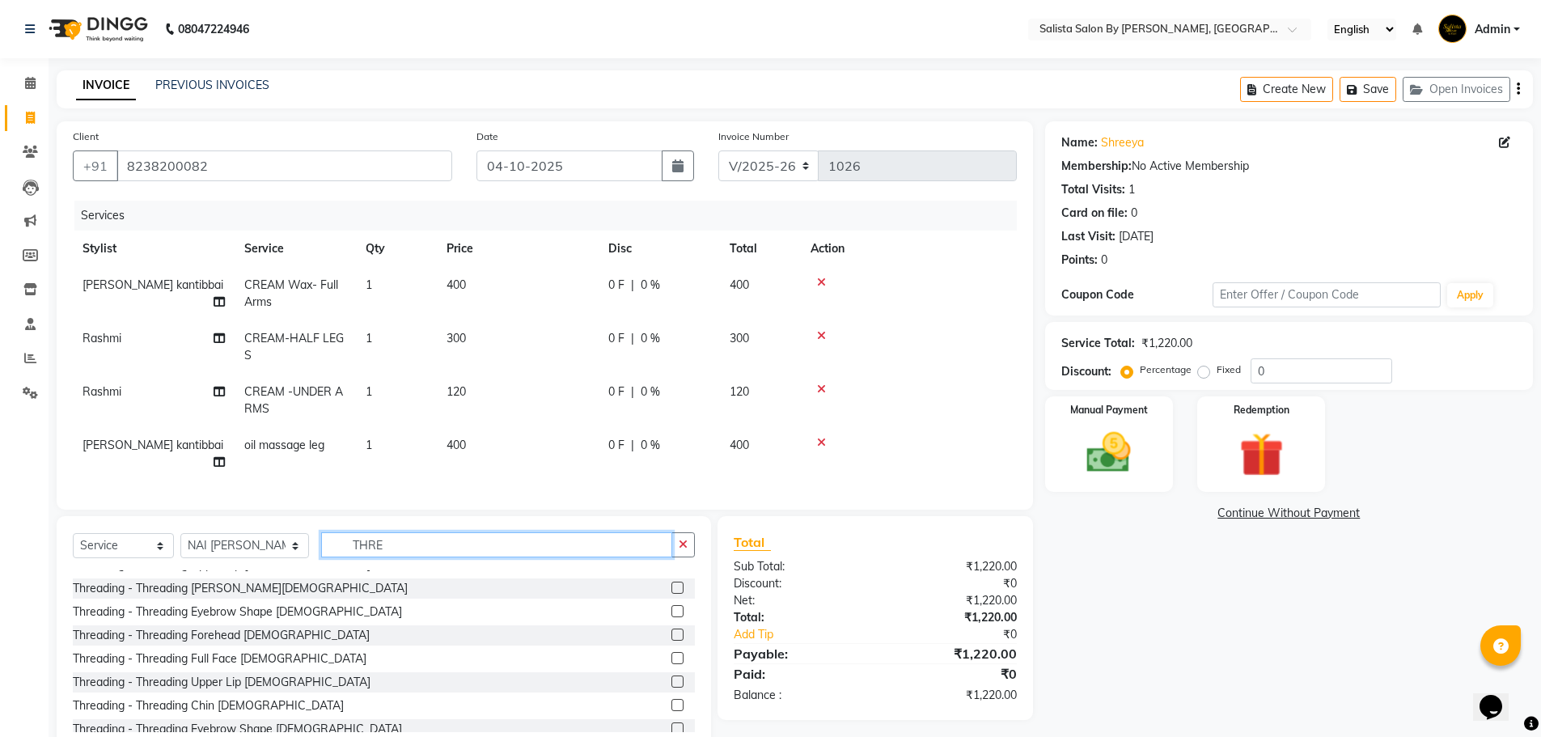
scroll to position [81, 0]
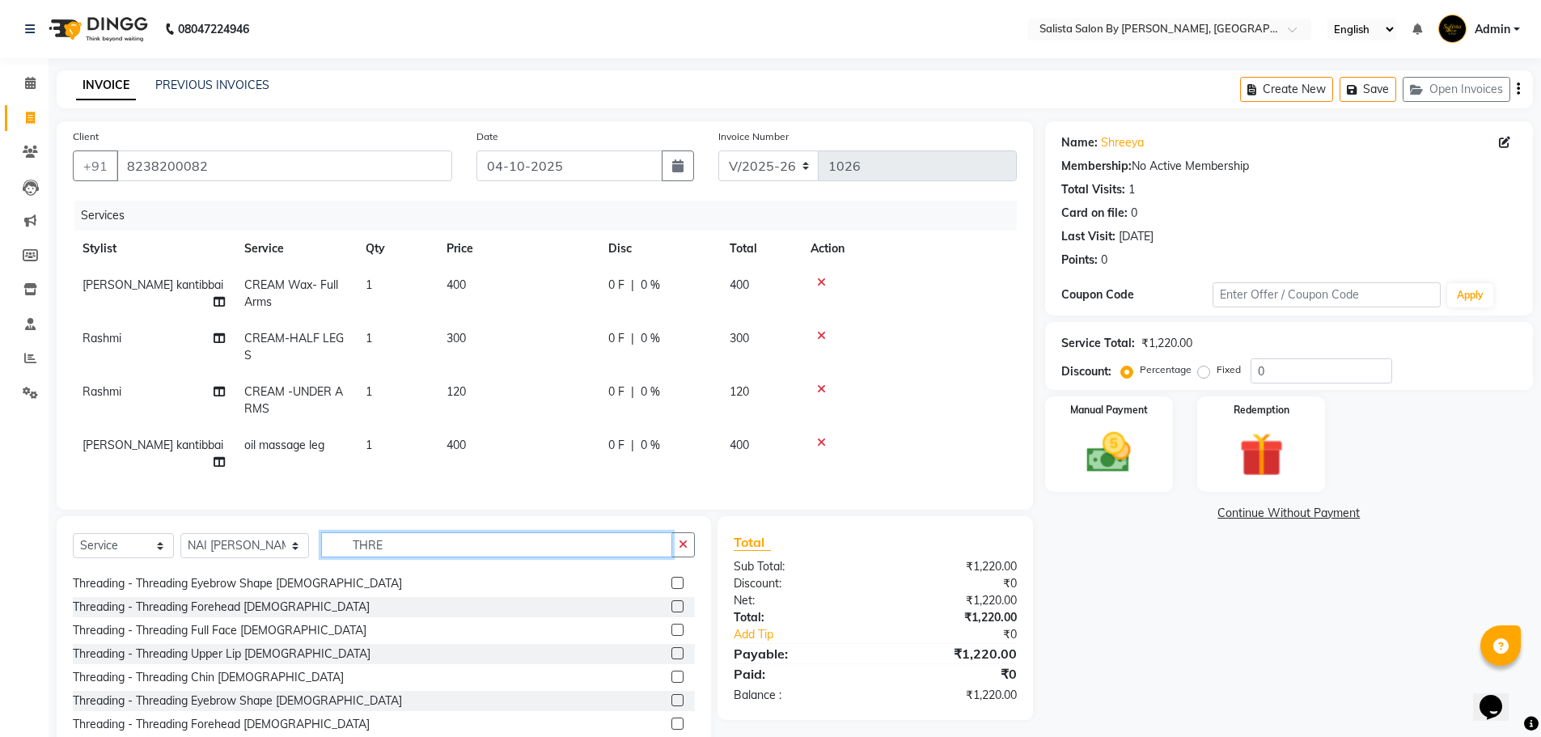
type input "THRE"
click at [671, 694] on label at bounding box center [677, 700] width 12 height 12
click at [671, 696] on input "checkbox" at bounding box center [676, 701] width 11 height 11
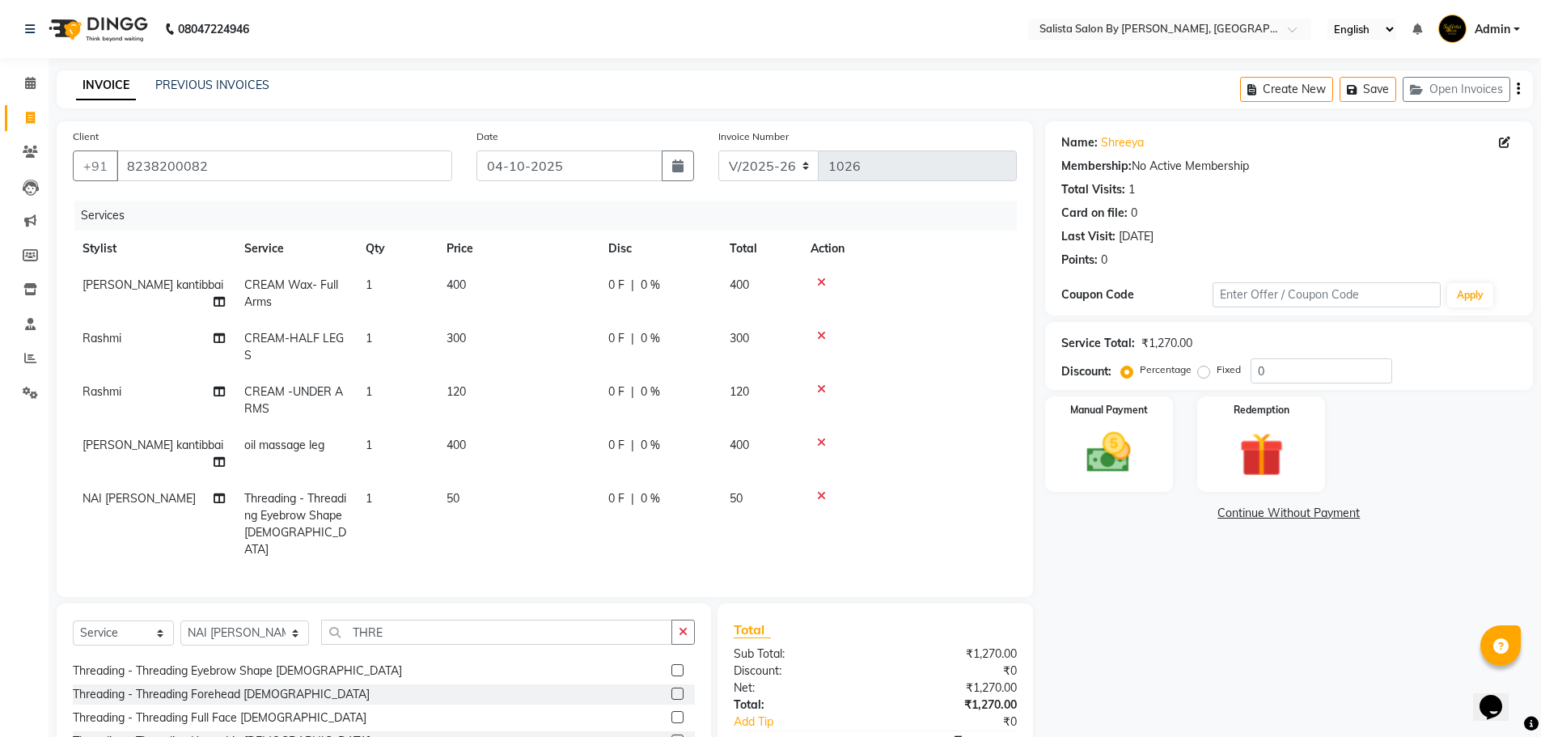
checkbox input "false"
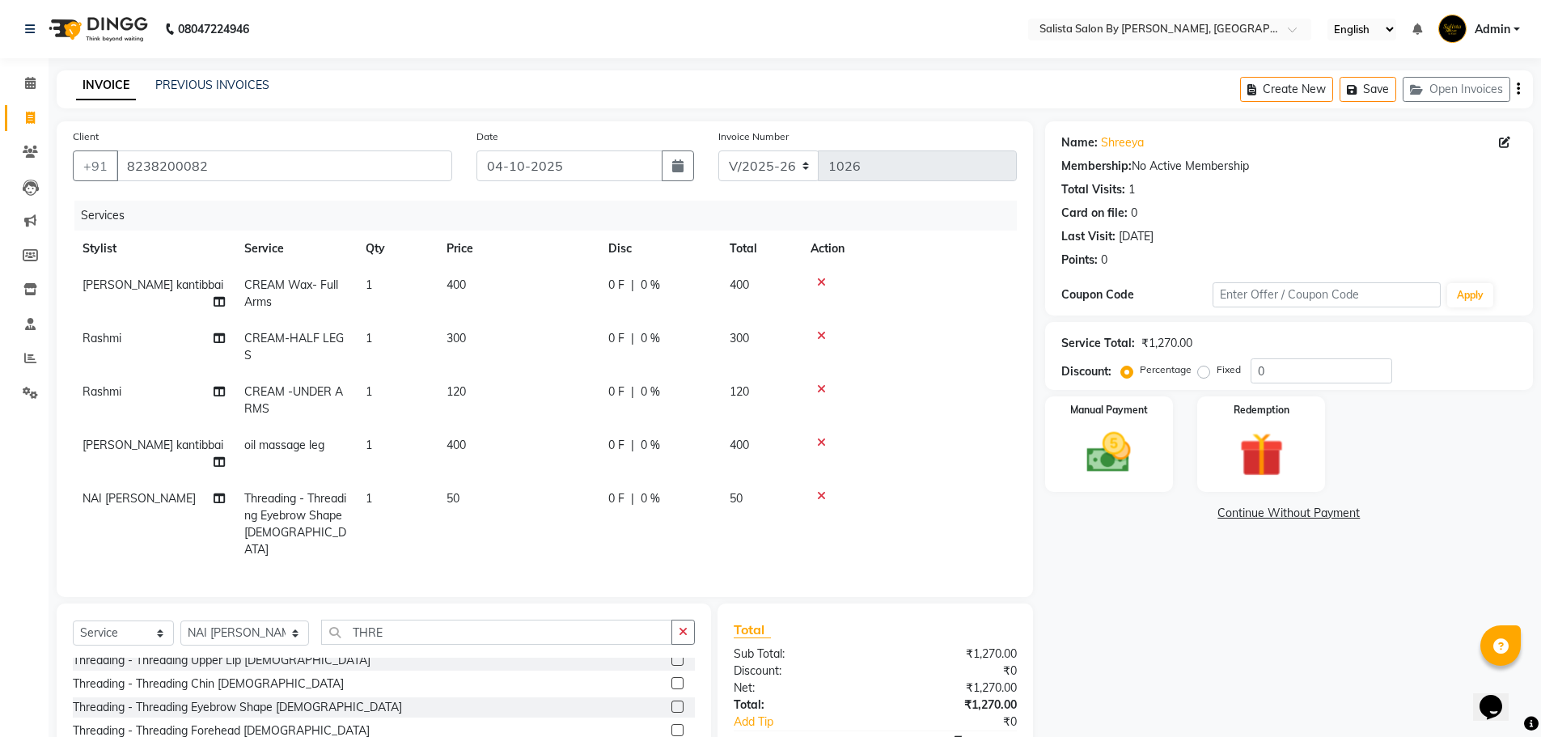
click at [671, 654] on label at bounding box center [677, 660] width 12 height 12
click at [671, 655] on input "checkbox" at bounding box center [676, 660] width 11 height 11
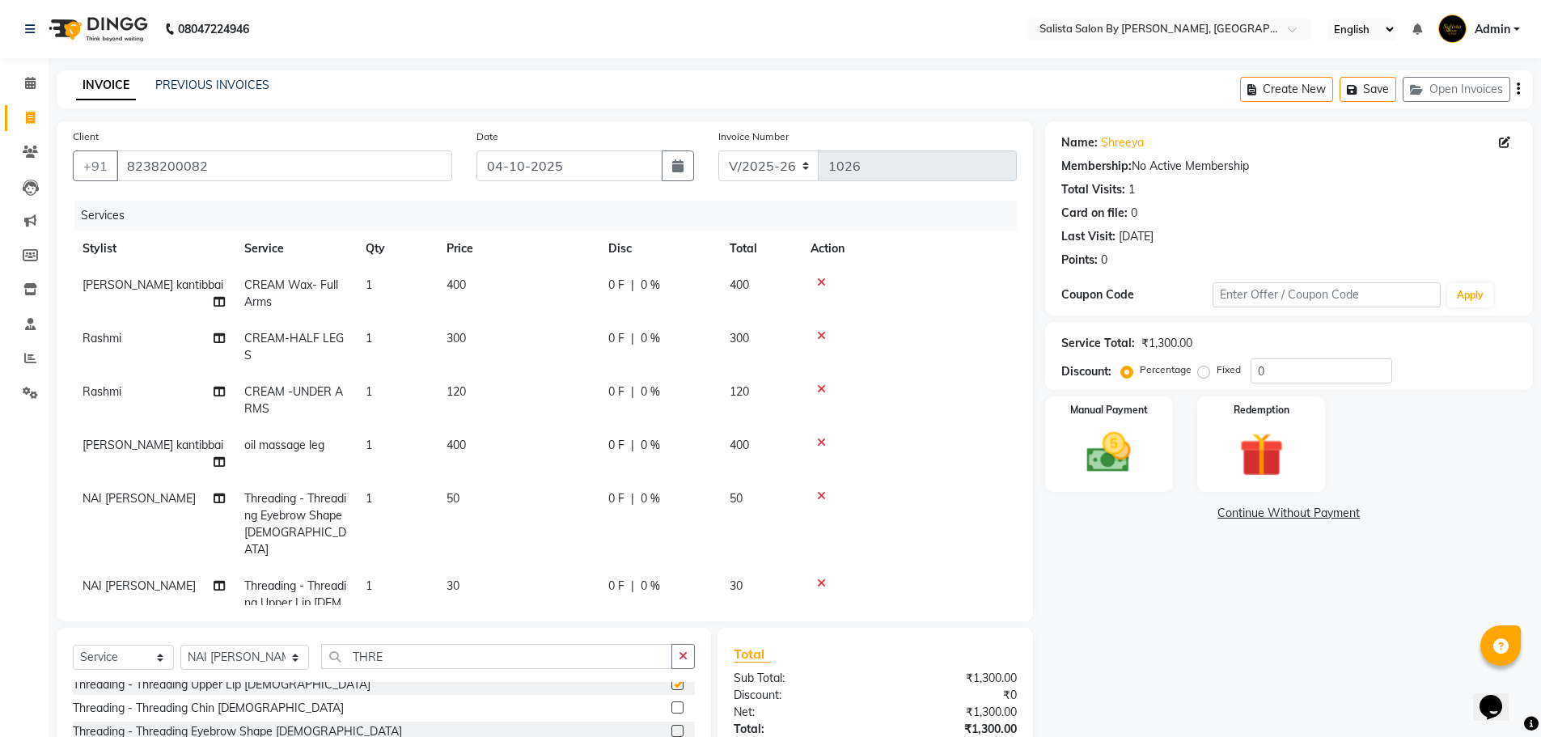
checkbox input "false"
click at [671, 711] on label at bounding box center [677, 712] width 12 height 12
click at [671, 711] on input "checkbox" at bounding box center [676, 713] width 11 height 11
checkbox input "false"
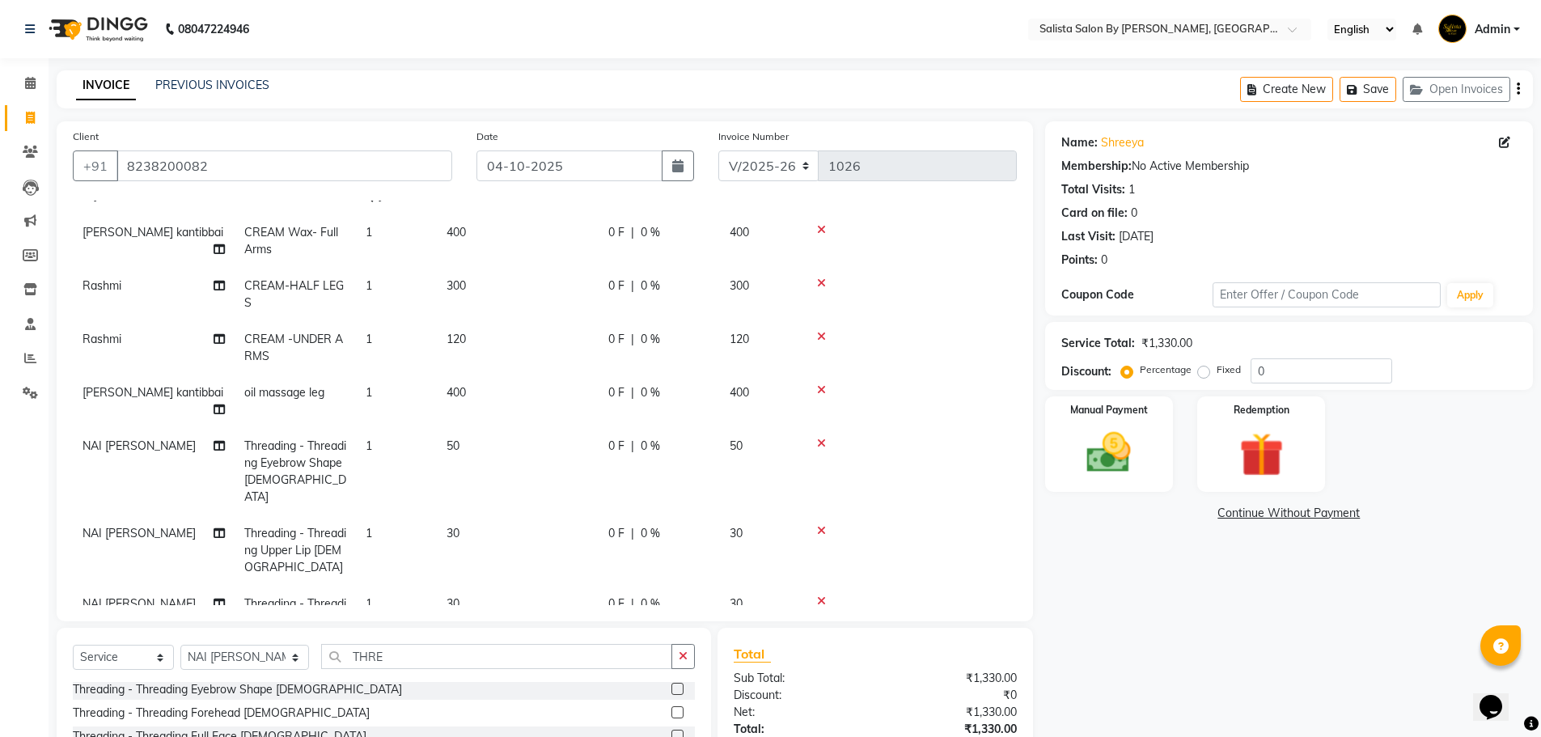
scroll to position [81, 0]
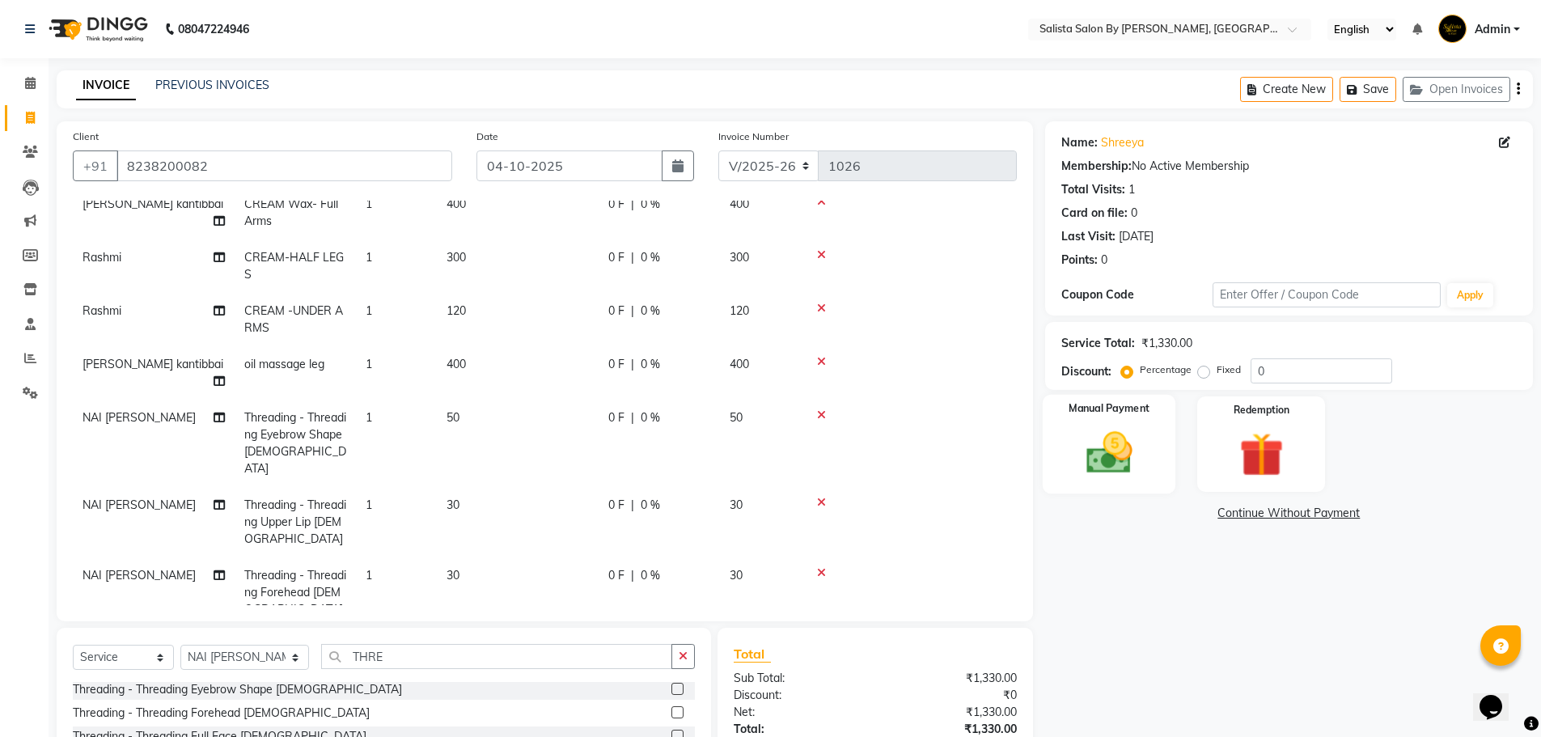
click at [1091, 434] on img at bounding box center [1109, 452] width 74 height 53
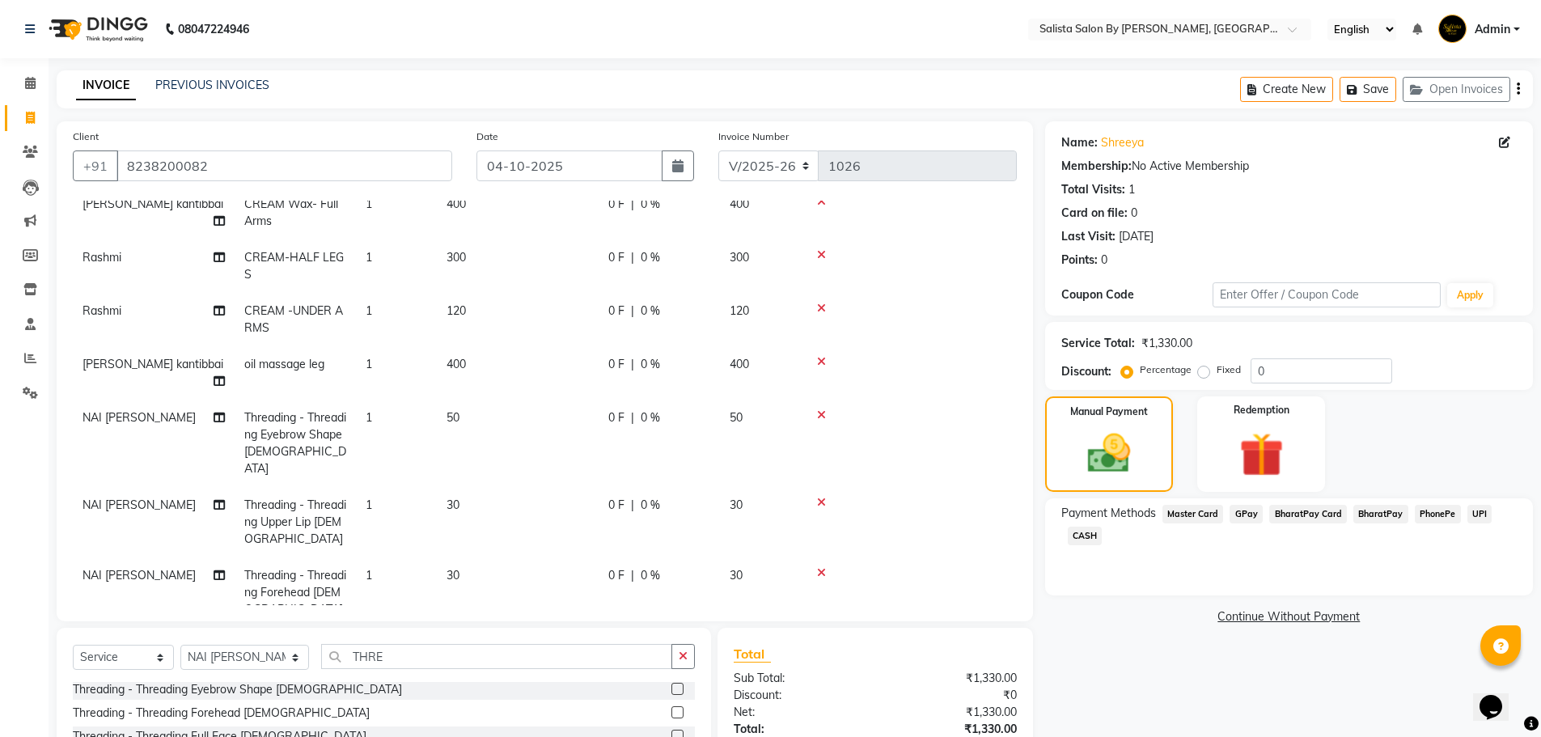
click at [1245, 514] on span "GPay" at bounding box center [1246, 514] width 33 height 19
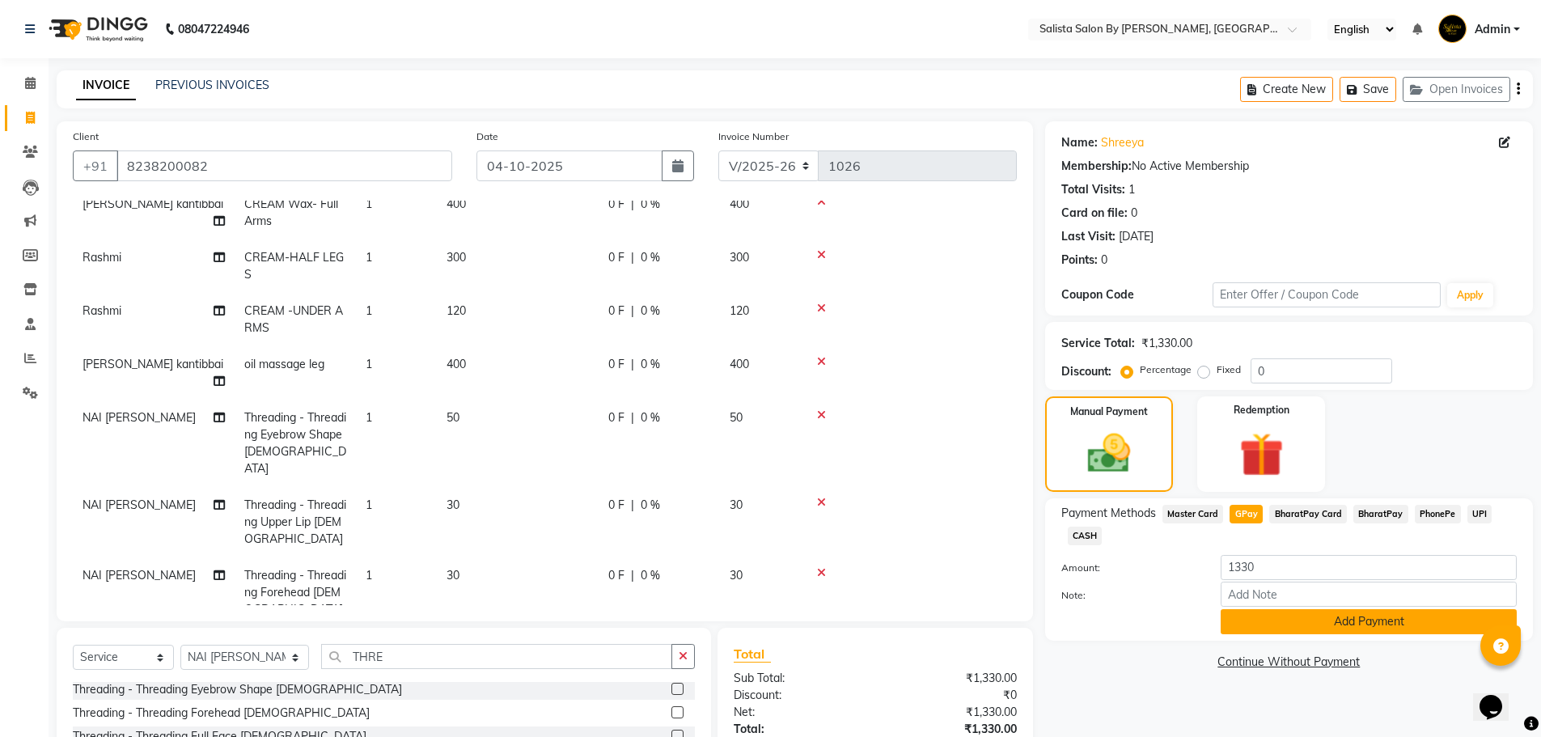
click at [1333, 625] on button "Add Payment" at bounding box center [1369, 621] width 296 height 25
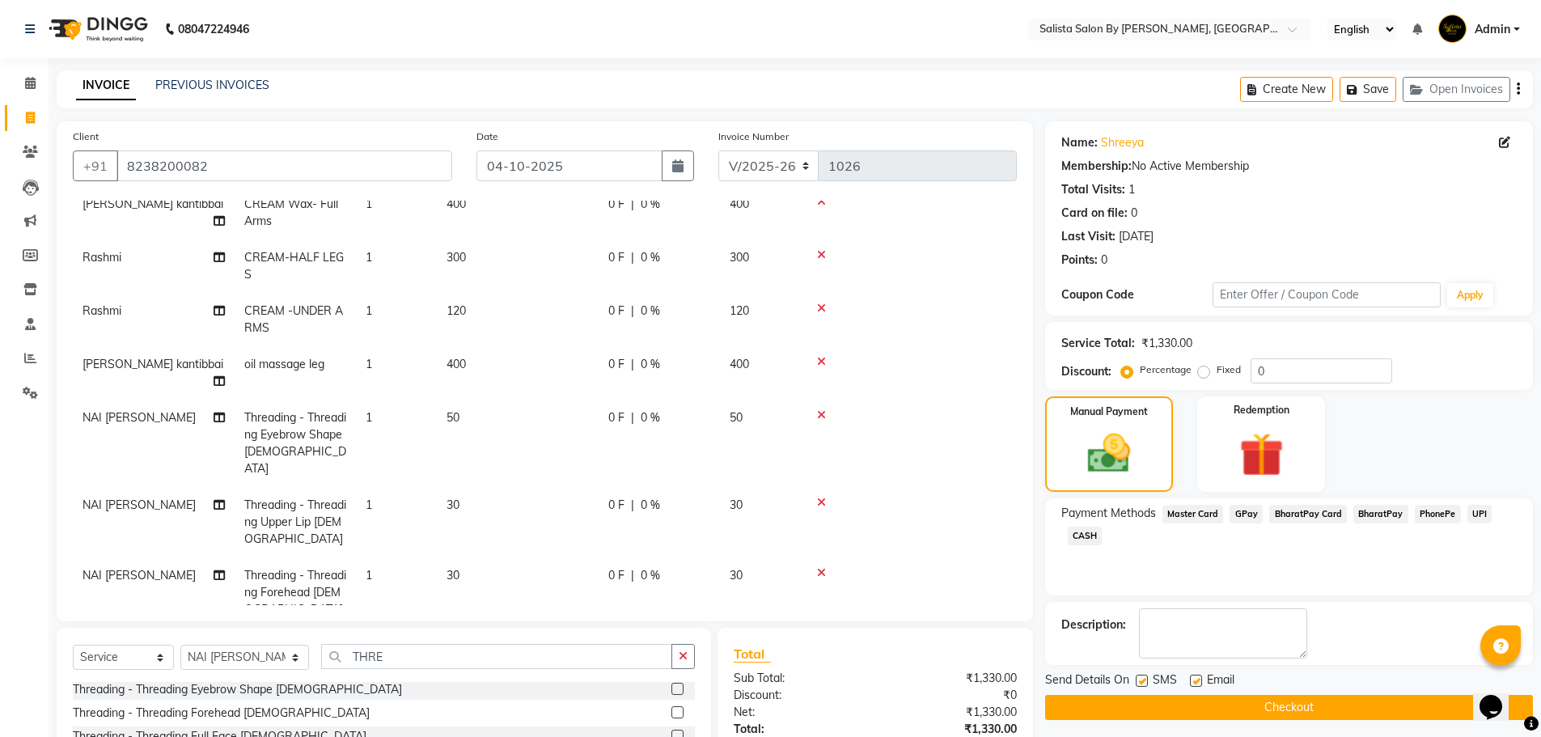
click at [1235, 710] on button "Checkout" at bounding box center [1289, 707] width 488 height 25
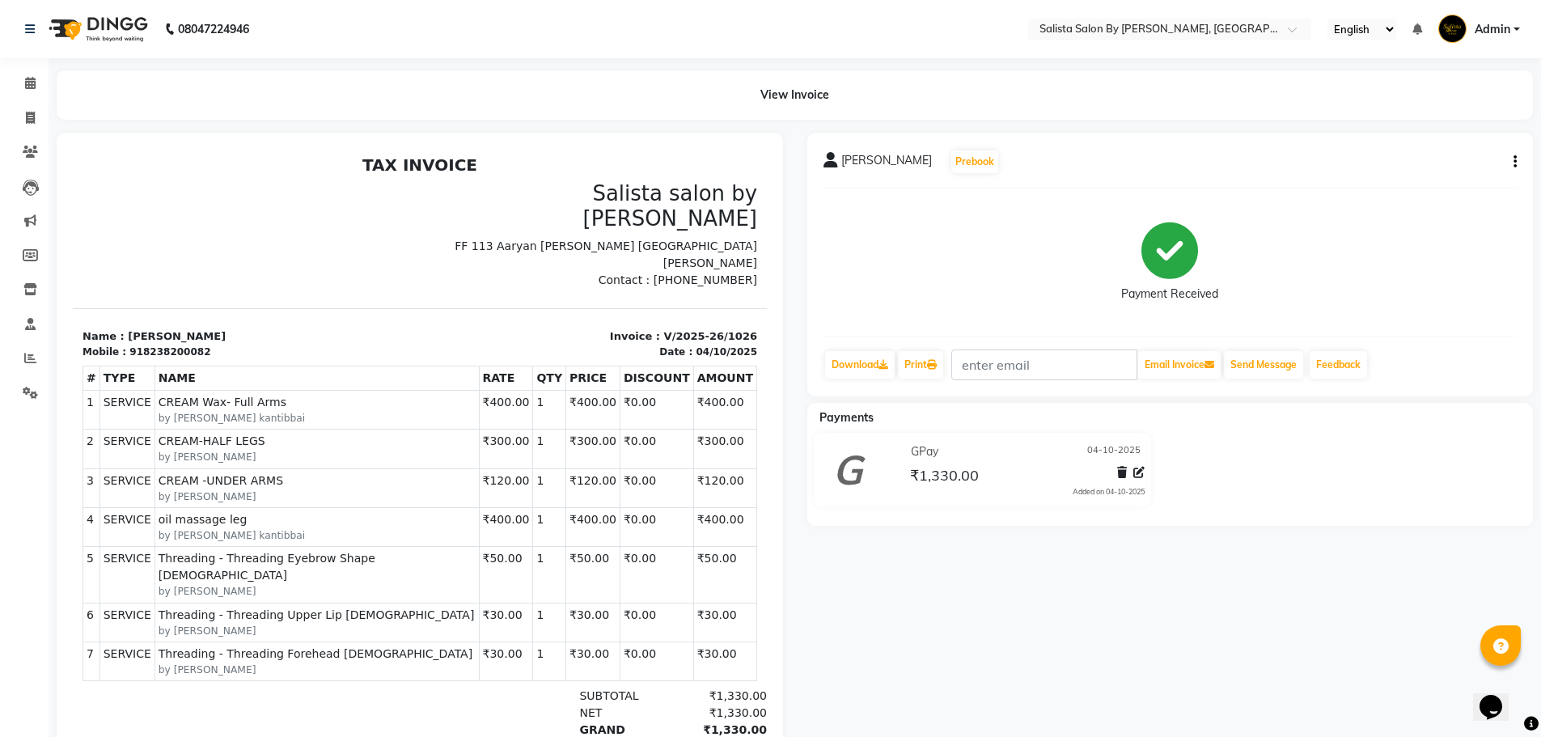
click at [479, 430] on td "₹300.00" at bounding box center [506, 449] width 54 height 39
click at [1273, 370] on button "Send Message" at bounding box center [1263, 365] width 79 height 28
